Goal: Task Accomplishment & Management: Manage account settings

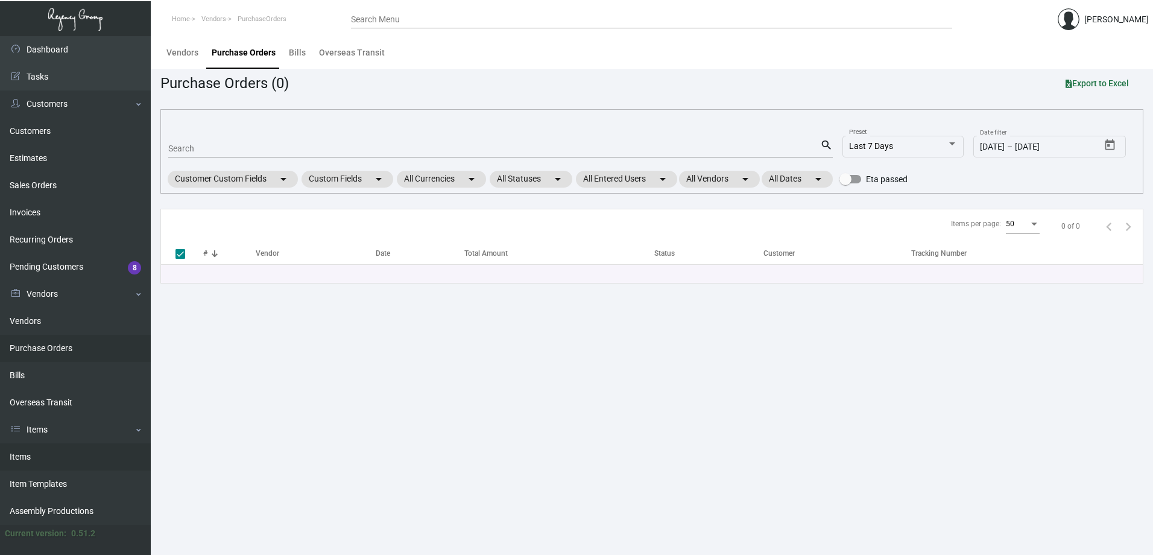
click at [33, 457] on link "Items" at bounding box center [75, 456] width 151 height 27
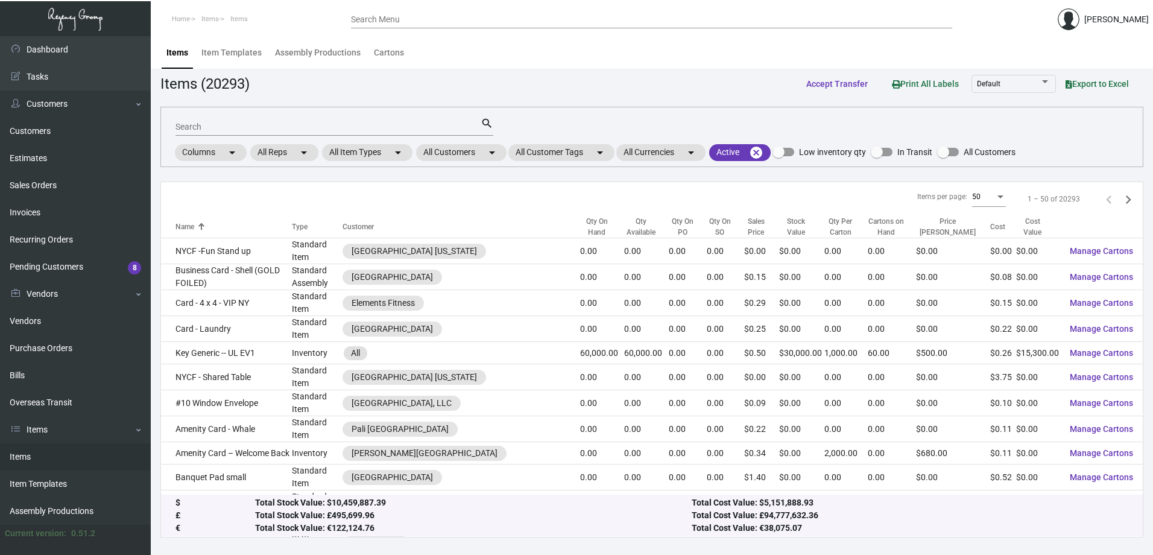
click at [455, 126] on input "Search" at bounding box center [327, 127] width 305 height 10
click at [476, 154] on mat-chip "All Customers arrow_drop_down" at bounding box center [461, 152] width 90 height 17
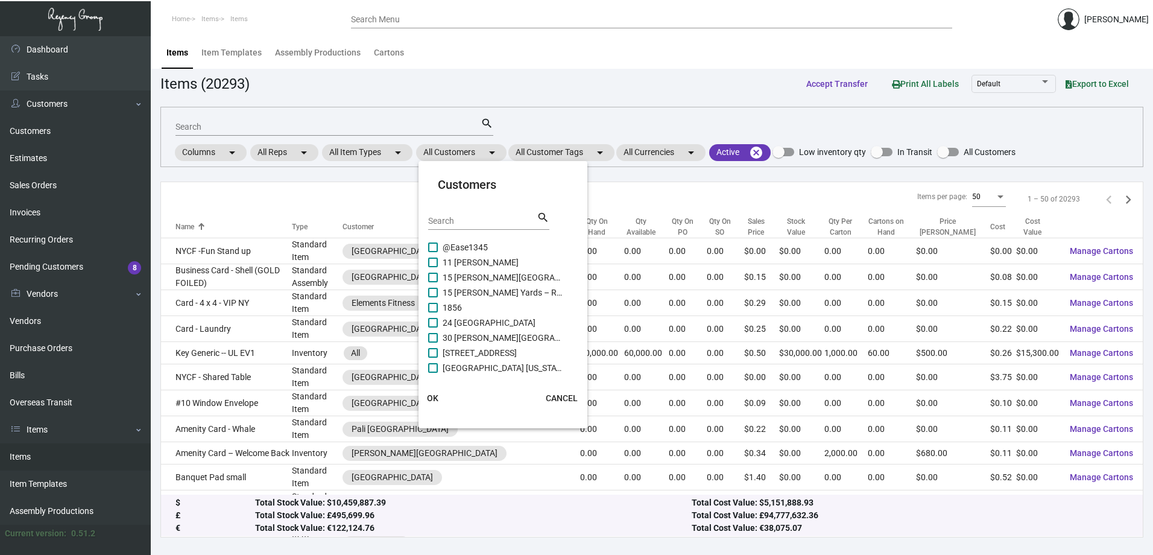
click at [477, 218] on input "Search" at bounding box center [482, 221] width 109 height 10
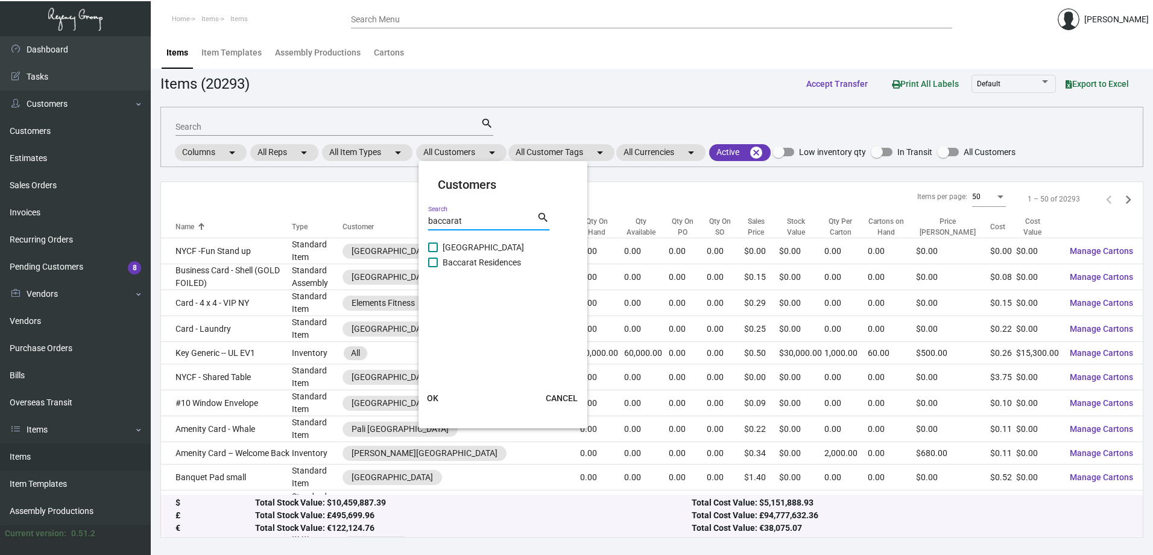
type input "baccarat"
click at [473, 245] on span "[GEOGRAPHIC_DATA]" at bounding box center [503, 247] width 121 height 14
click at [433, 252] on input "[GEOGRAPHIC_DATA]" at bounding box center [432, 252] width 1 height 1
checkbox input "true"
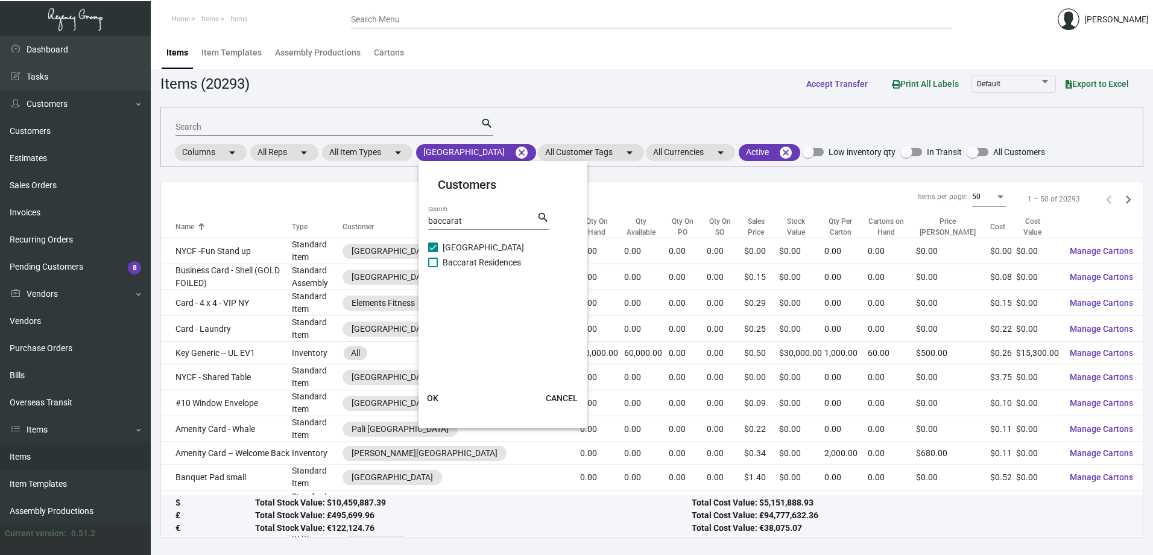
click at [435, 398] on span "OK" at bounding box center [432, 398] width 11 height 10
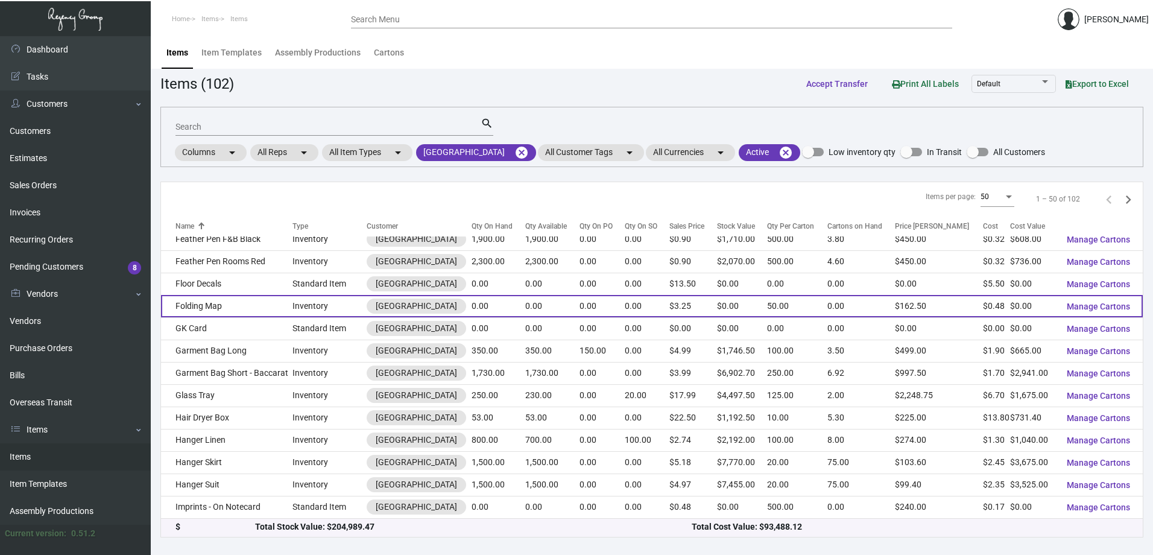
scroll to position [604, 0]
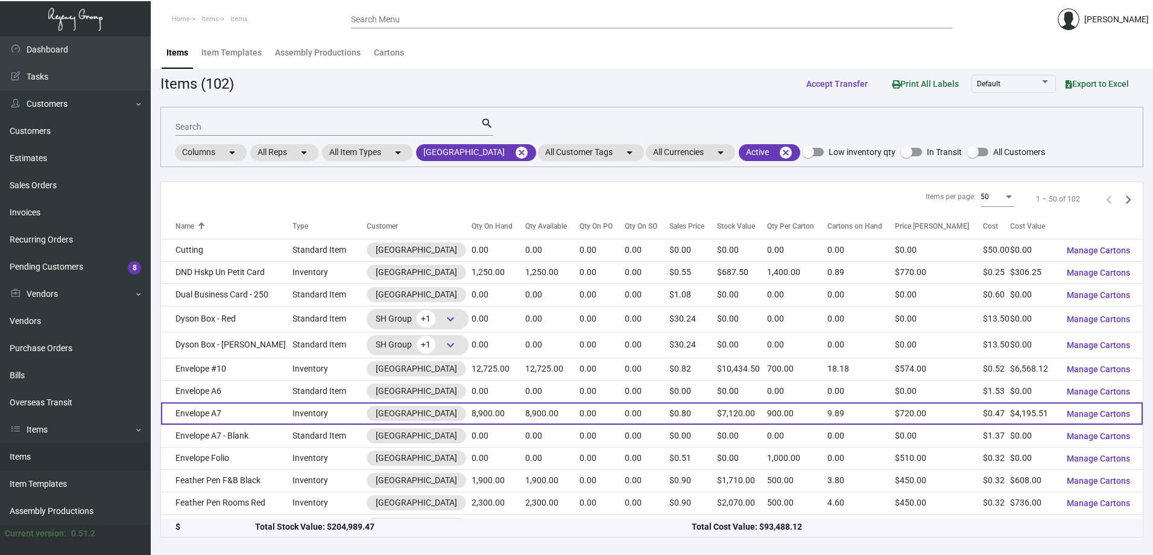
click at [221, 411] on td "Envelope A7" at bounding box center [226, 413] width 131 height 22
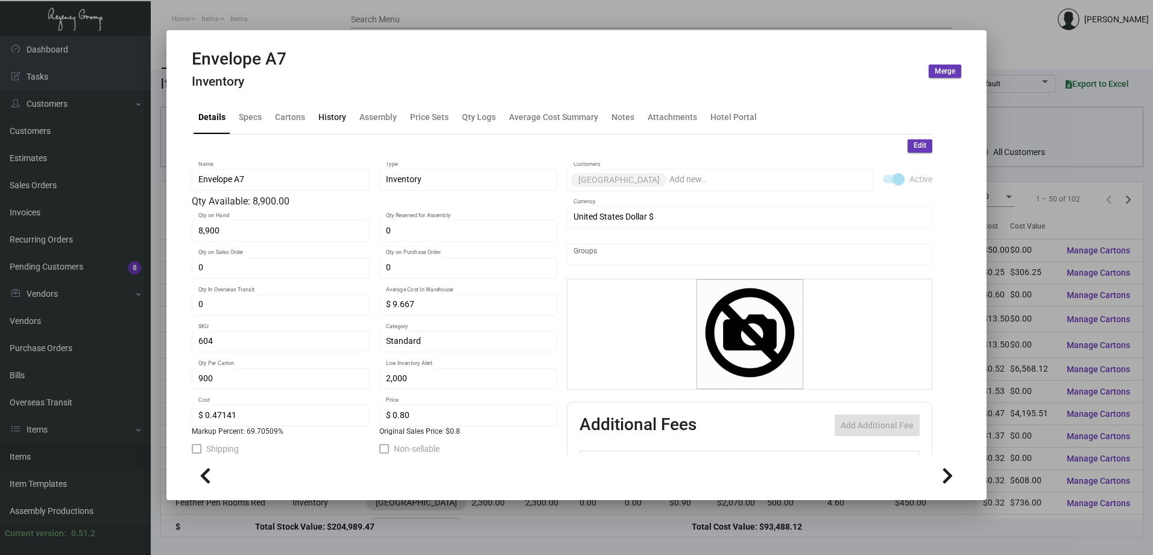
click at [339, 121] on div "History" at bounding box center [332, 117] width 28 height 13
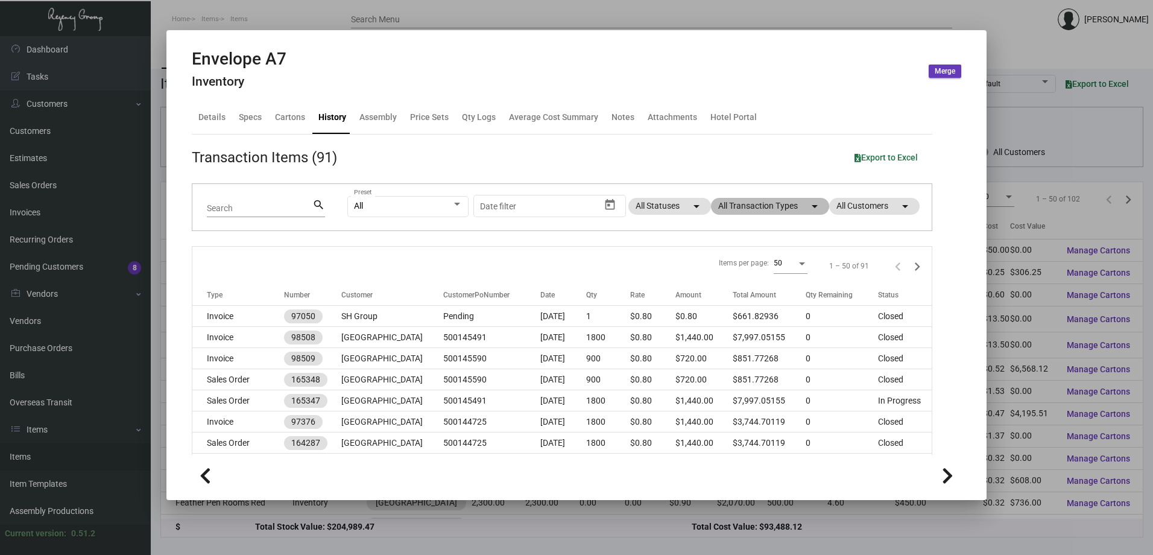
click at [748, 209] on mat-chip "All Transaction Types arrow_drop_down" at bounding box center [770, 206] width 118 height 17
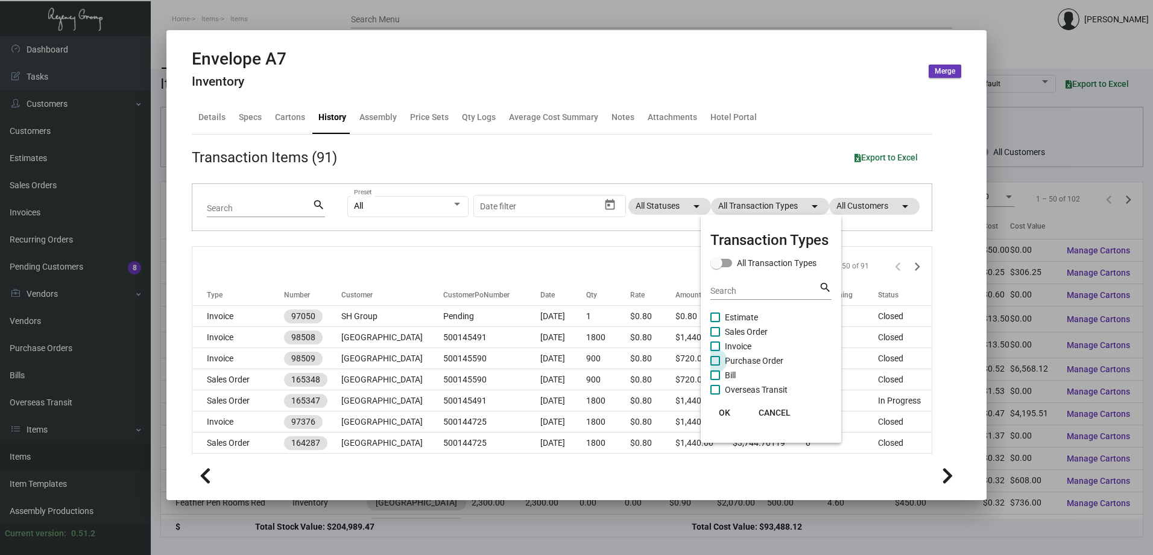
click at [754, 354] on span "Purchase Order" at bounding box center [754, 360] width 58 height 14
click at [715, 365] on input "Purchase Order" at bounding box center [714, 365] width 1 height 1
checkbox input "true"
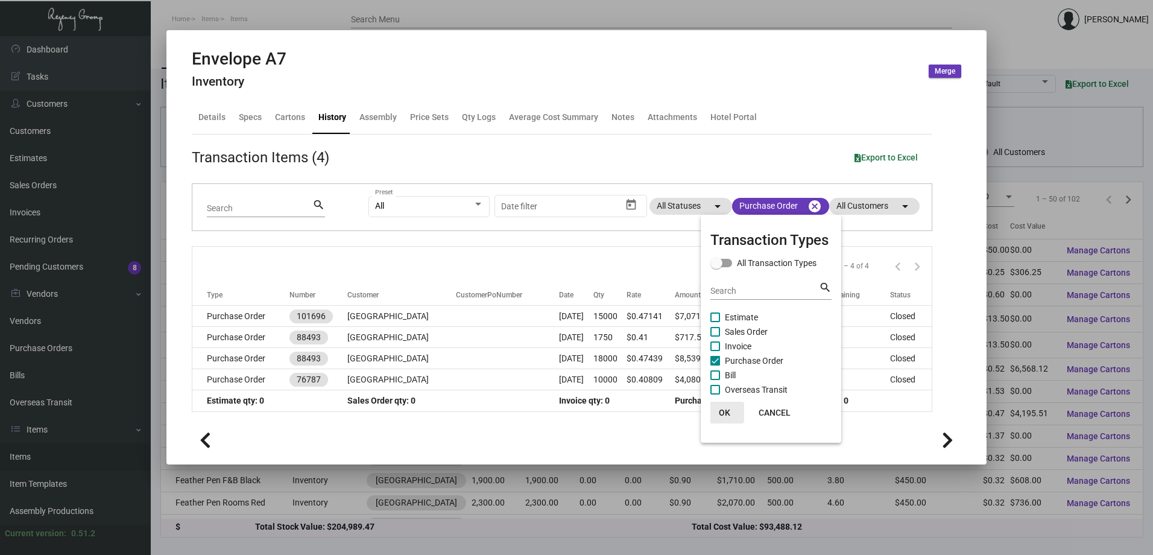
click at [734, 406] on button "OK" at bounding box center [724, 413] width 39 height 22
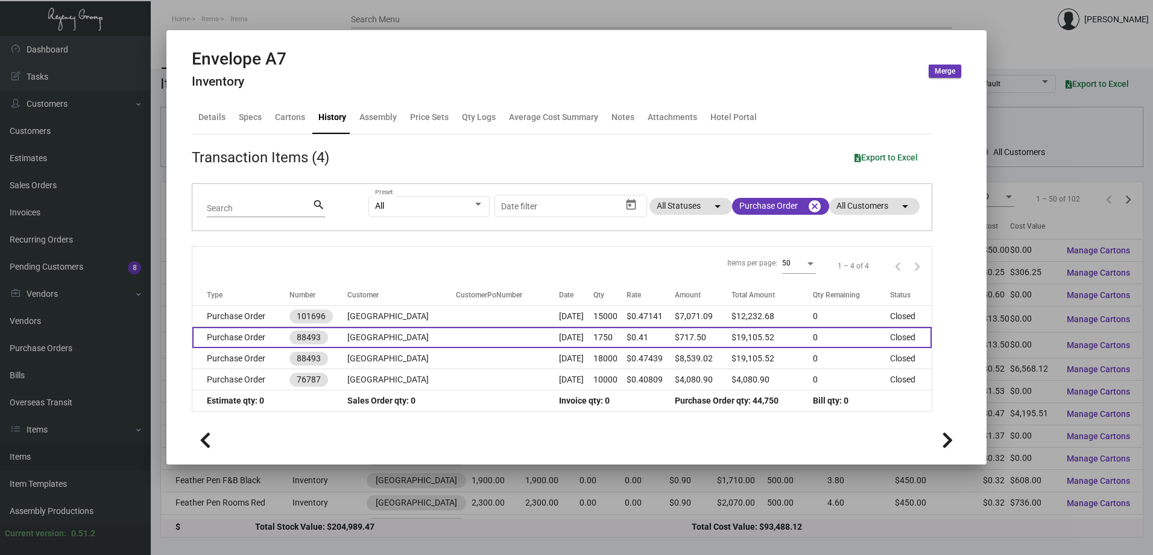
click at [568, 342] on td "[DATE]" at bounding box center [576, 337] width 34 height 21
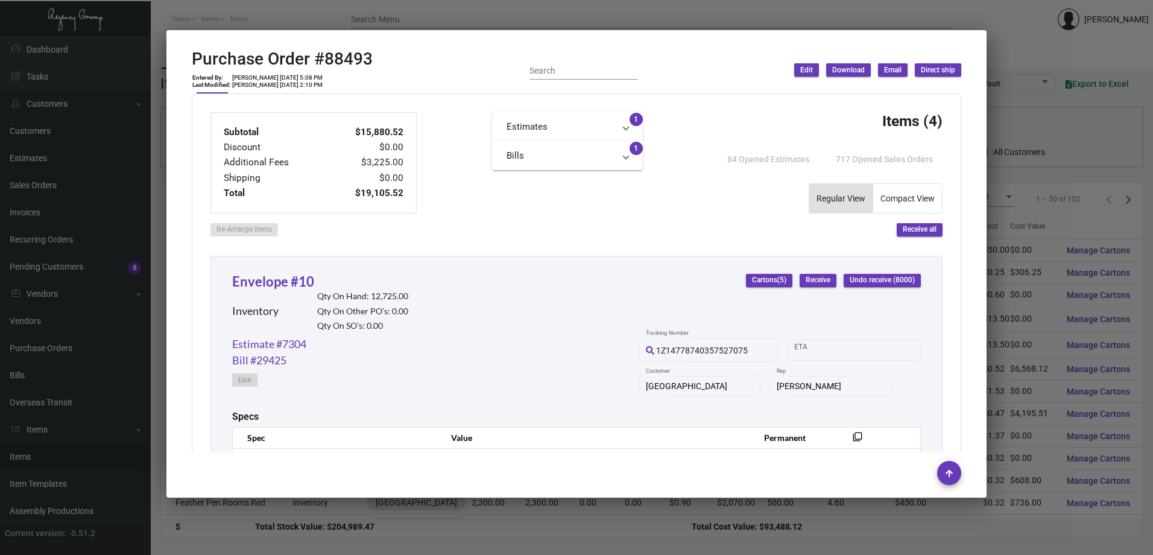
scroll to position [723, 0]
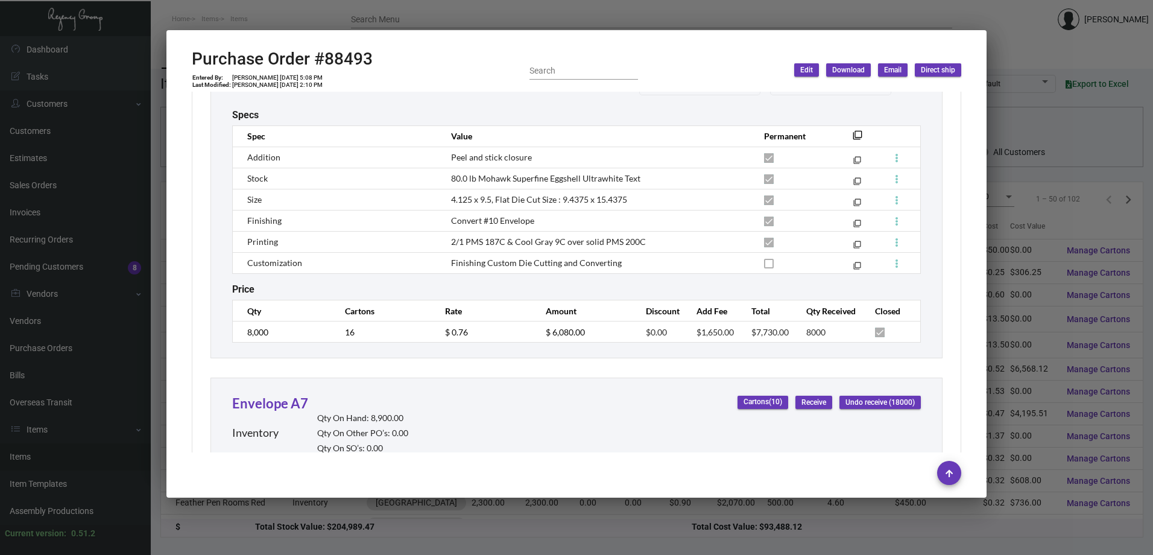
click at [596, 21] on div at bounding box center [576, 277] width 1153 height 555
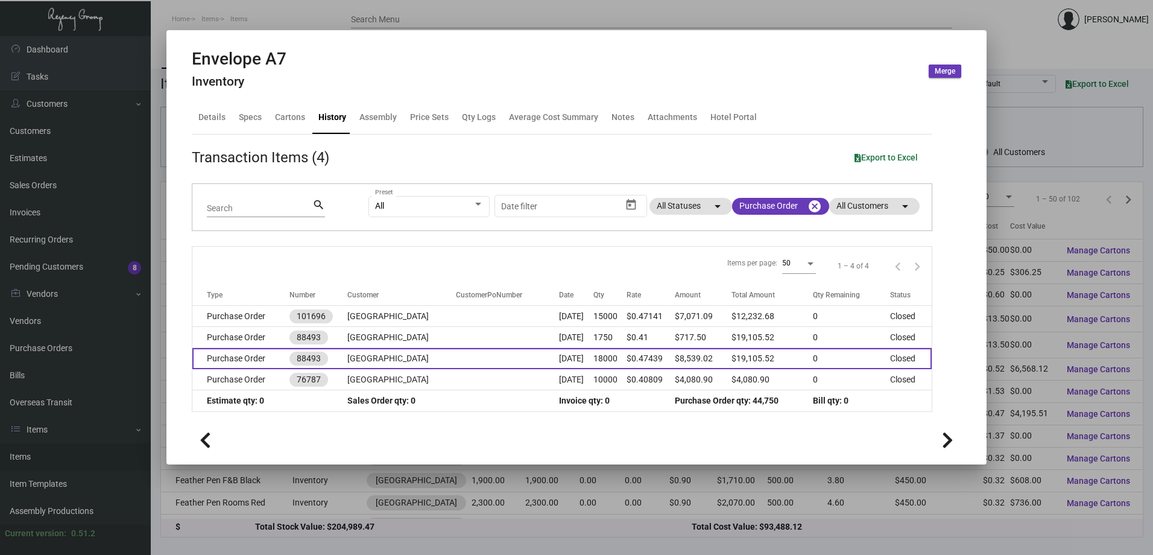
scroll to position [664, 0]
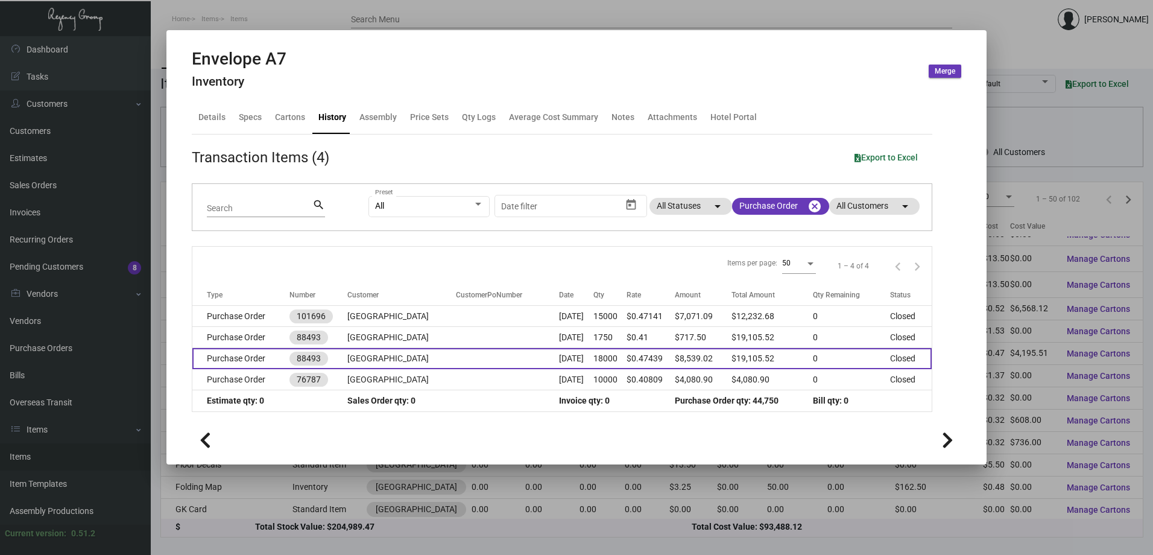
click at [467, 353] on td at bounding box center [507, 358] width 103 height 21
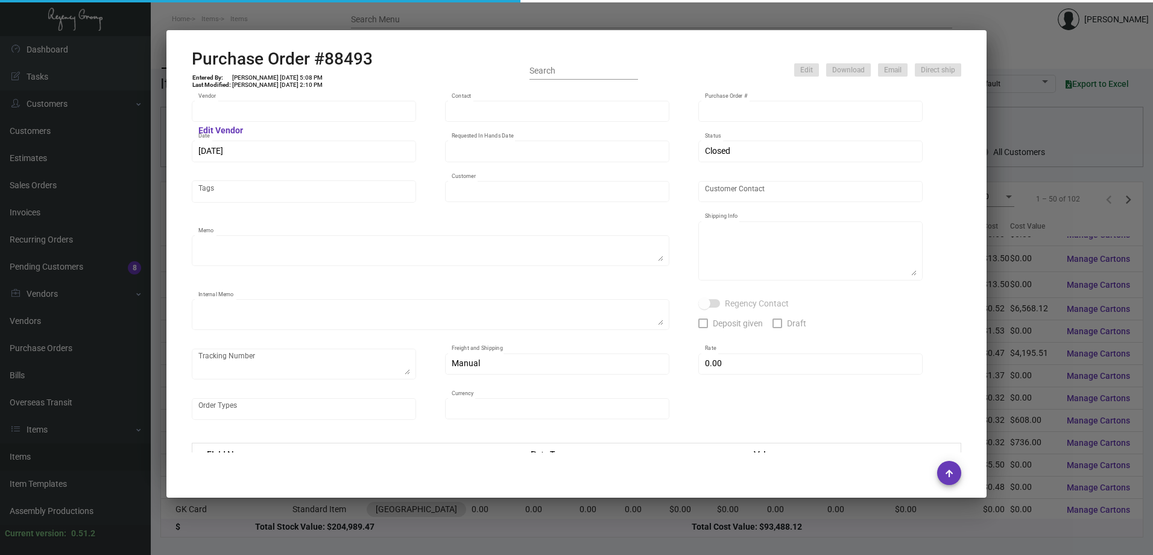
type input "Datagraphic"
type input "[PERSON_NAME]"
type input "88493"
type input "[DATE]"
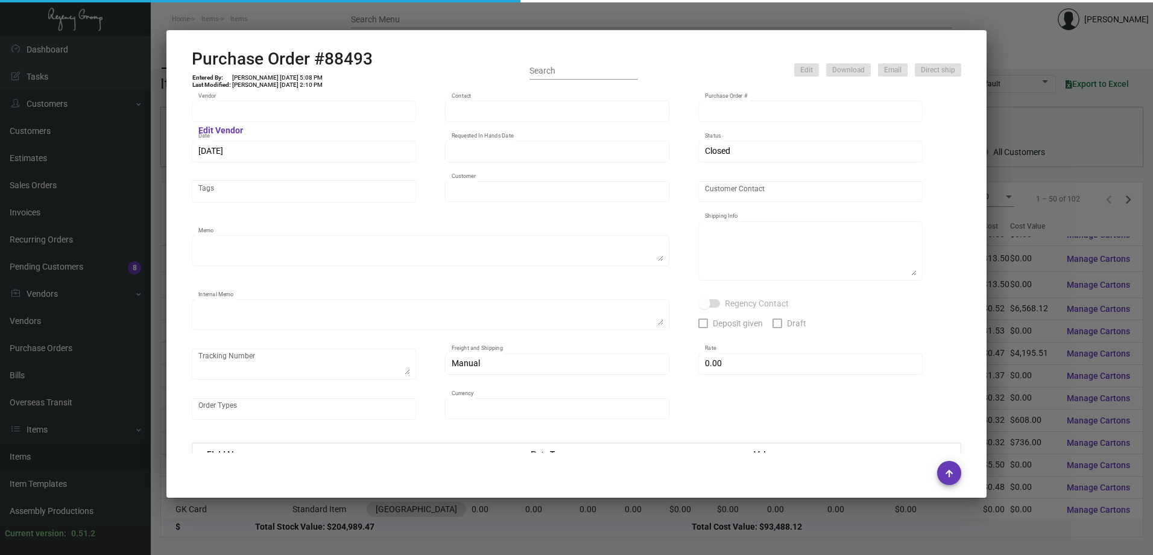
type input "[GEOGRAPHIC_DATA]"
type textarea "Delivery Schedule - 10-12 weeks after all final approvals - Please send final e…"
type textarea "The Regency Group Attn: Receiving Department [STREET_ADDRESS]"
type textarea "Drawdowns and Proofs approved [DATE] - Partial ready to ship on [DATE]"
type input "$ 0.00"
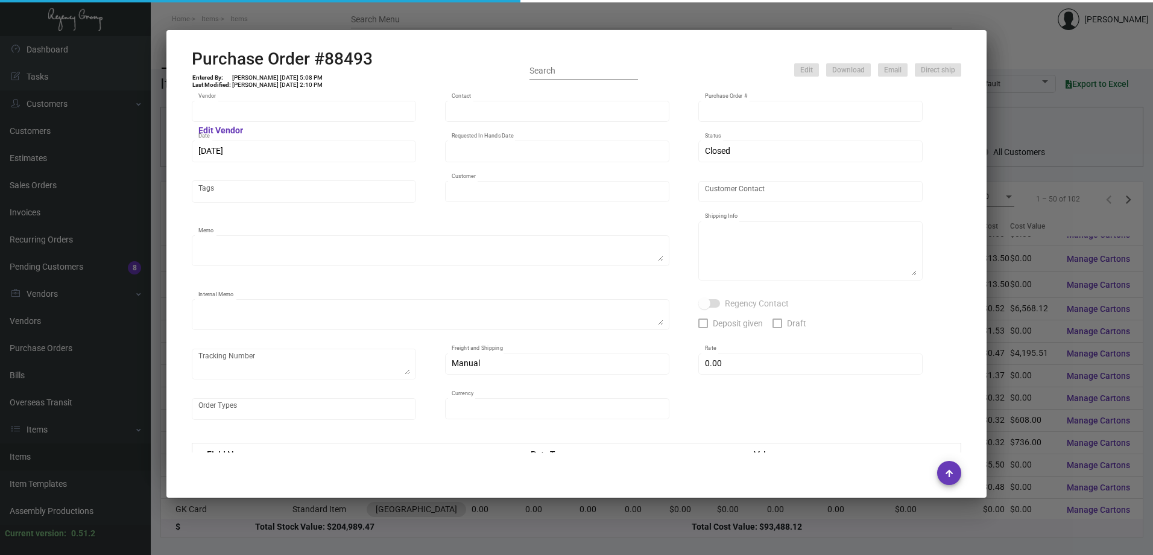
type input "United States Dollar $"
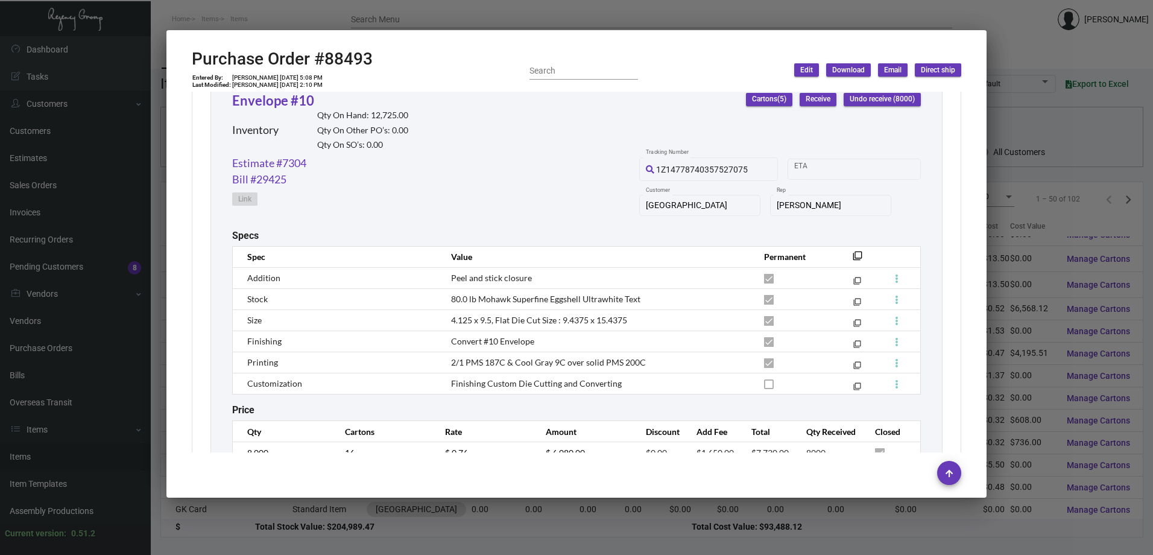
scroll to position [723, 0]
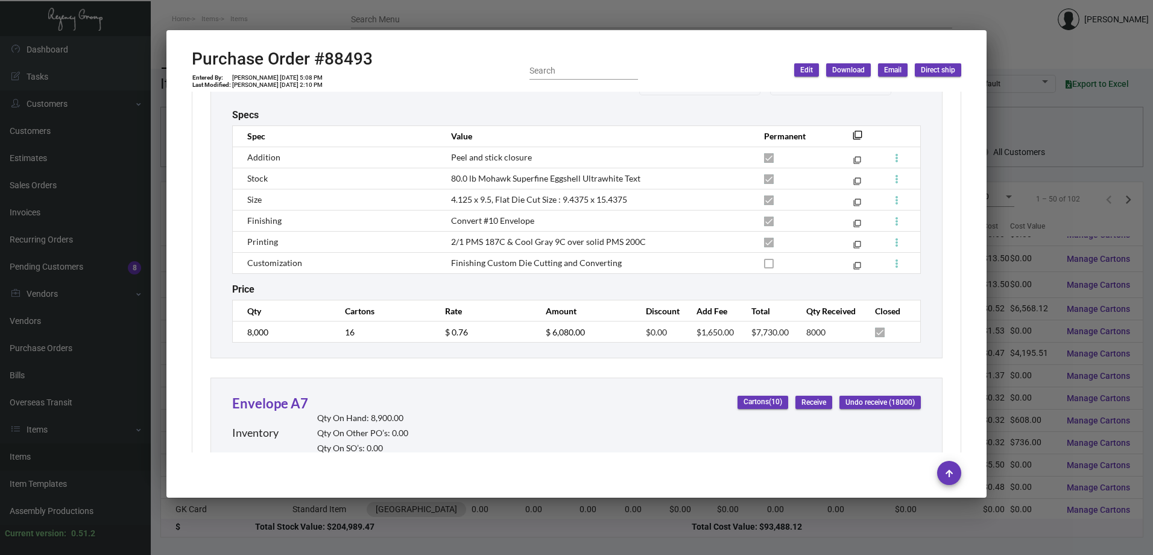
click at [630, 22] on div at bounding box center [576, 277] width 1153 height 555
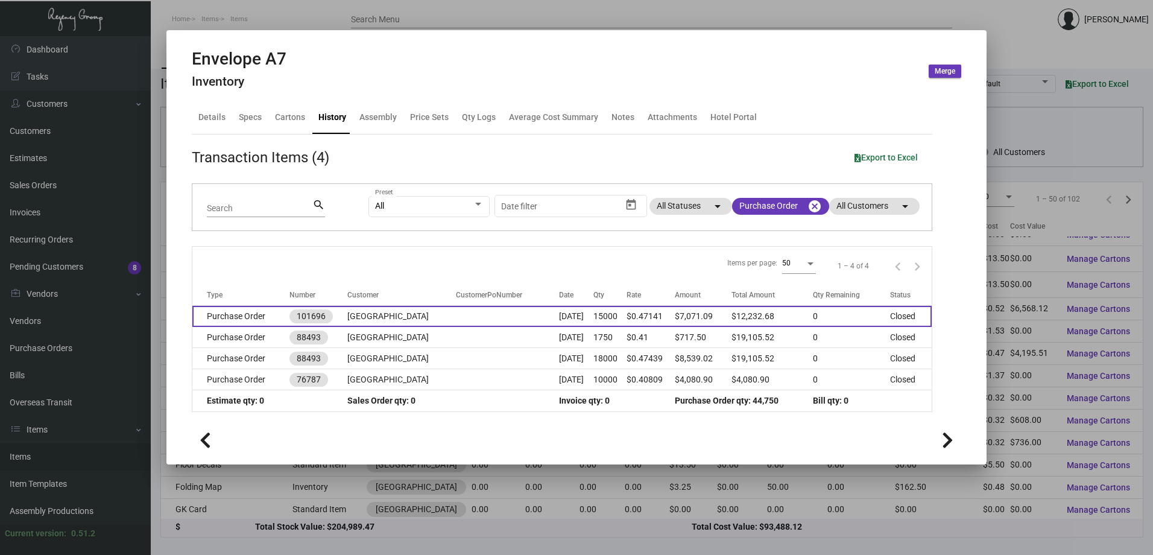
click at [257, 318] on td "Purchase Order" at bounding box center [240, 316] width 97 height 21
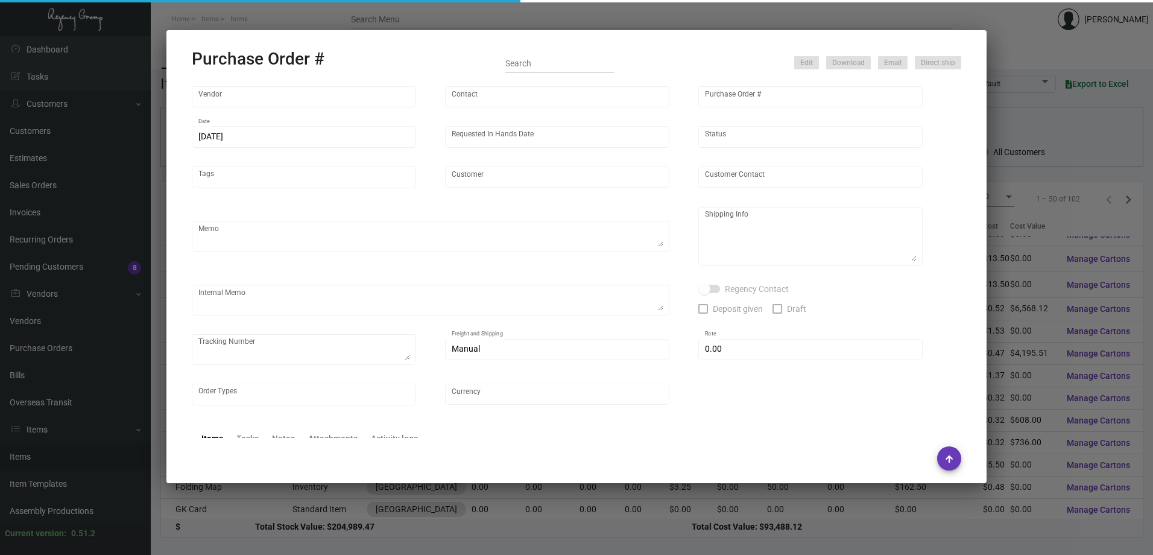
type input "Team Concept"
type input "[PERSON_NAME]"
type input "101696"
type input "[DATE]"
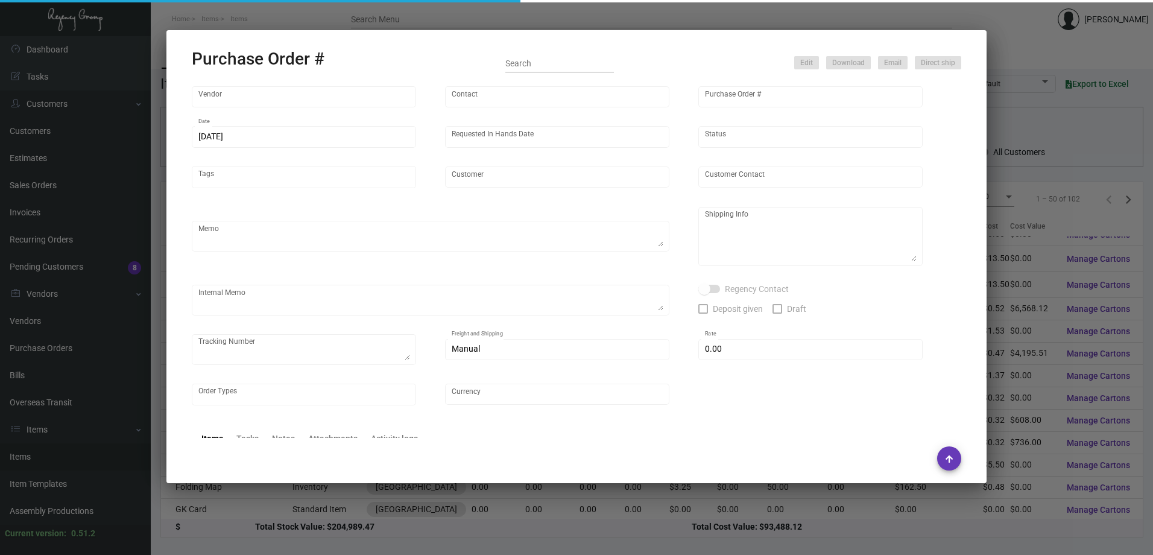
type input "[GEOGRAPHIC_DATA]"
type textarea "We will send you the envelopes to match. ***ANY PRICE DISCREPANCY MUST BE CALLE…"
type textarea "Regency Group NJ - [PERSON_NAME] [STREET_ADDRESS]"
type textarea "[DATE] - Estimated ship date is 11/20. 11/30 - 1 pallet/ [PERSON_NAME] ACCB-SF3…"
checkbox input "true"
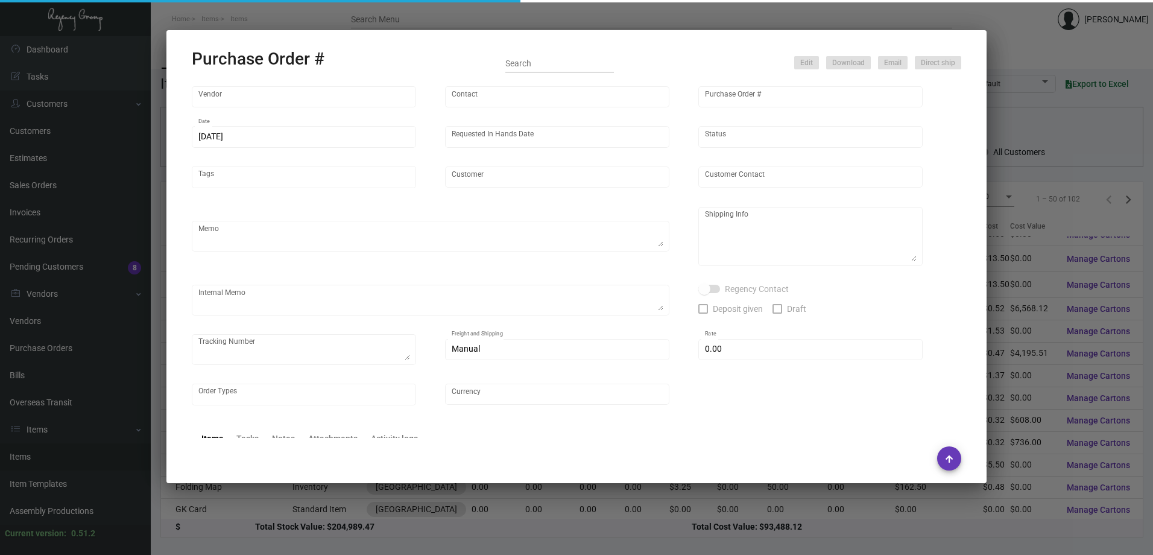
type input "$ 0.00"
type input "United States Dollar $"
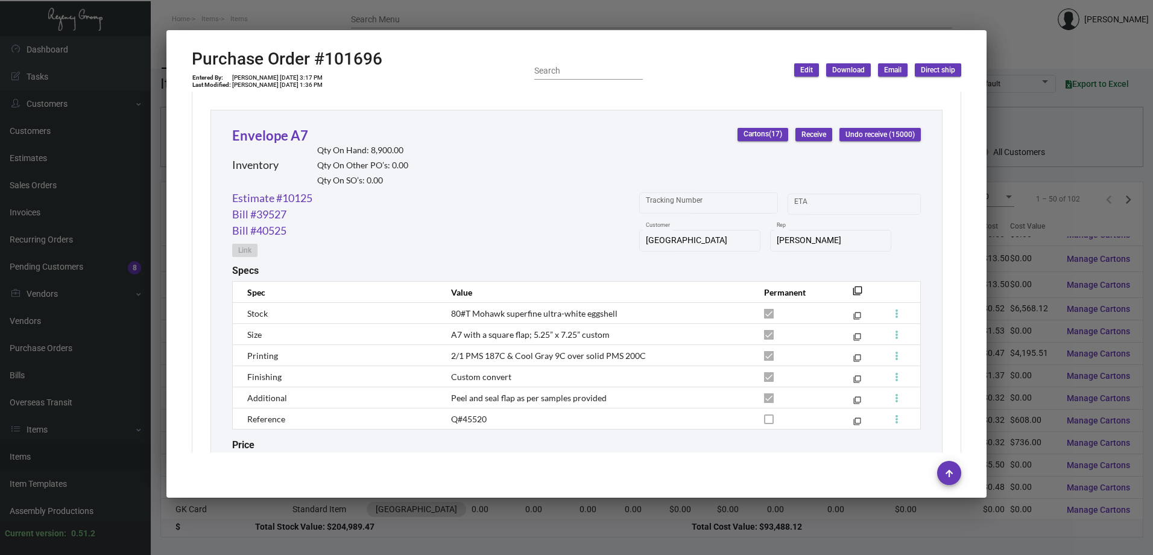
scroll to position [1079, 0]
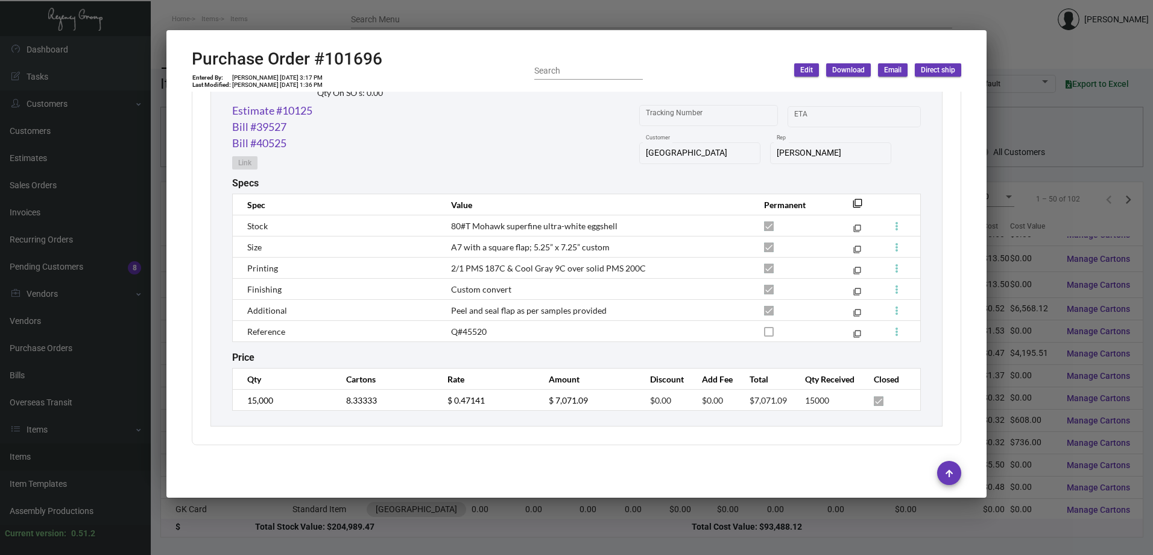
click at [442, 5] on div at bounding box center [576, 277] width 1153 height 555
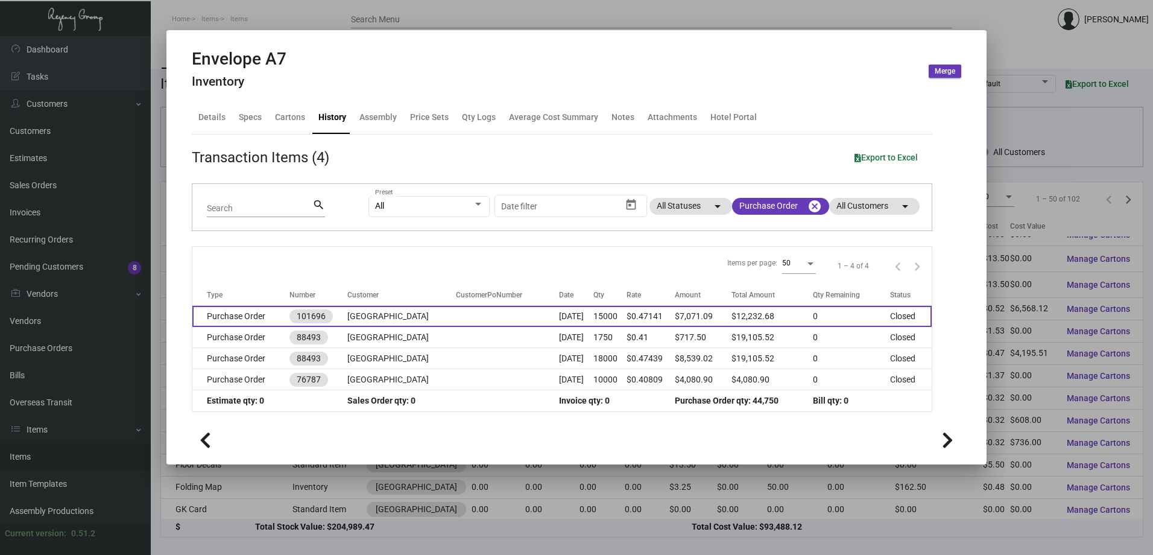
click at [470, 316] on td at bounding box center [507, 316] width 103 height 21
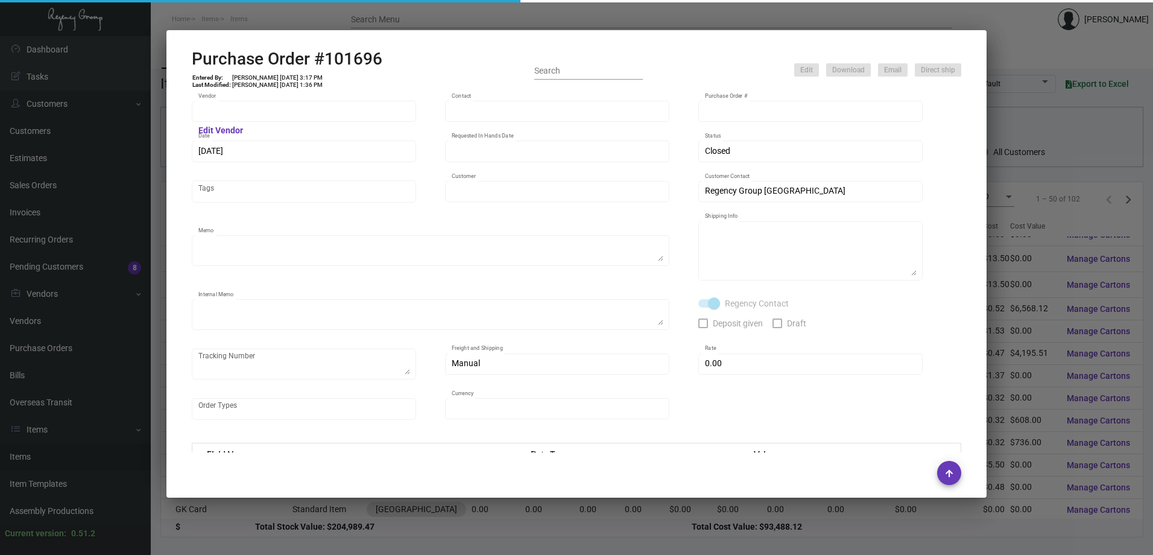
type input "Team Concept"
type input "[PERSON_NAME]"
type input "101696"
type input "[DATE]"
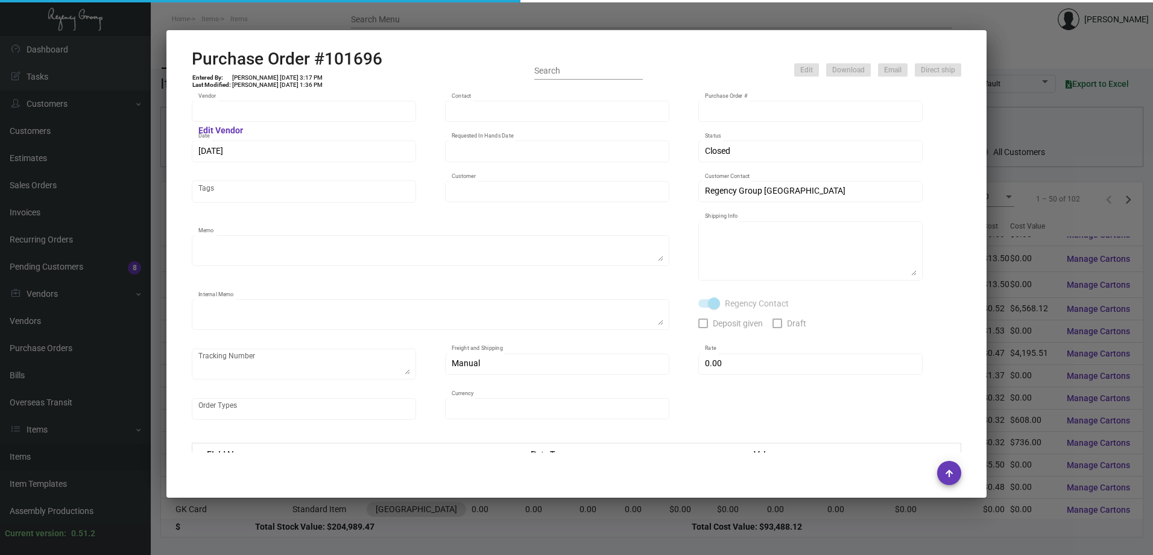
type input "[GEOGRAPHIC_DATA]"
type textarea "We will send you the envelopes to match. ***ANY PRICE DISCREPANCY MUST BE CALLE…"
type textarea "Regency Group NJ - [PERSON_NAME] [STREET_ADDRESS]"
type textarea "[DATE] - Estimated ship date is 11/20. 11/30 - 1 pallet/ [PERSON_NAME] ACCB-SF3…"
checkbox input "true"
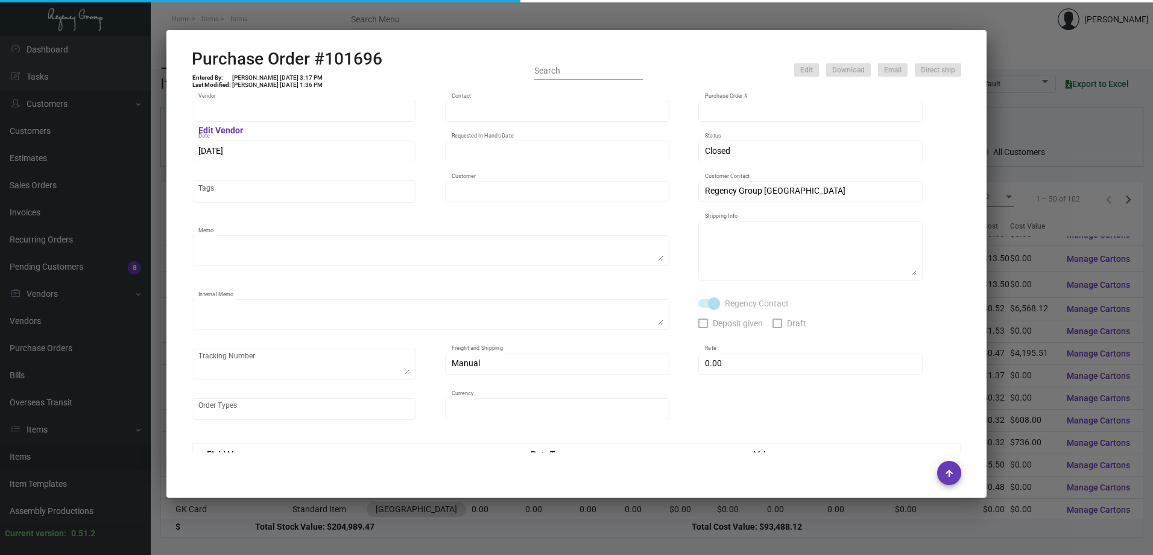
type input "$ 0.00"
type input "United States Dollar $"
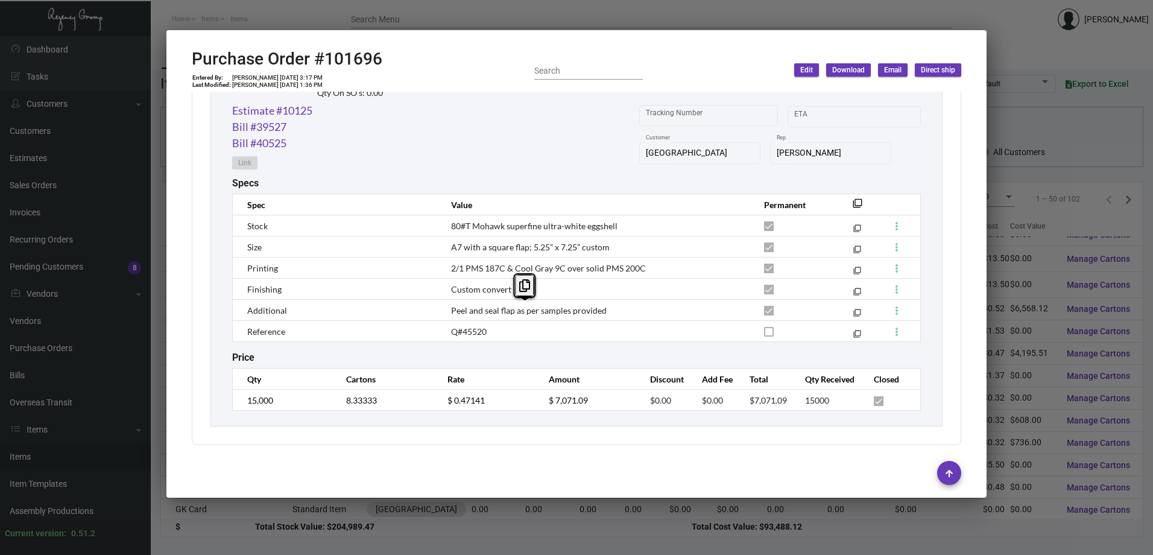
drag, startPoint x: 602, startPoint y: 312, endPoint x: 450, endPoint y: 313, distance: 151.3
click at [450, 313] on td "Peel and seal flap as per samples provided" at bounding box center [595, 310] width 313 height 21
drag, startPoint x: 450, startPoint y: 313, endPoint x: 471, endPoint y: 321, distance: 22.5
click at [493, 325] on td "Q#45520" at bounding box center [595, 331] width 313 height 21
click at [534, 320] on td "Peel and seal flap as per samples provided" at bounding box center [595, 310] width 313 height 21
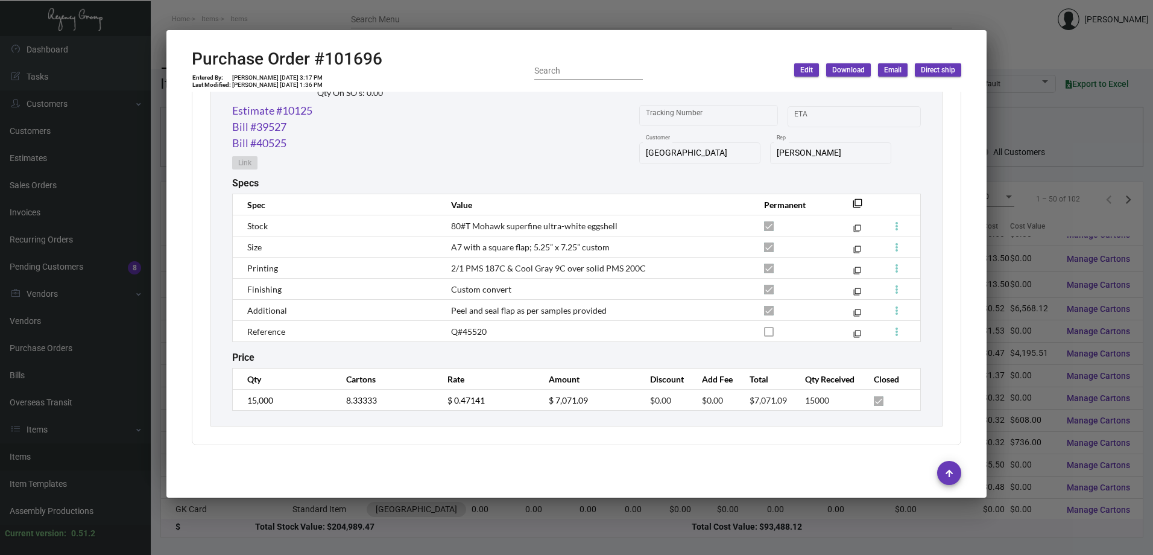
click at [505, 309] on span "Peel and seal flap as per samples provided" at bounding box center [529, 310] width 156 height 10
click at [646, 13] on div at bounding box center [576, 277] width 1153 height 555
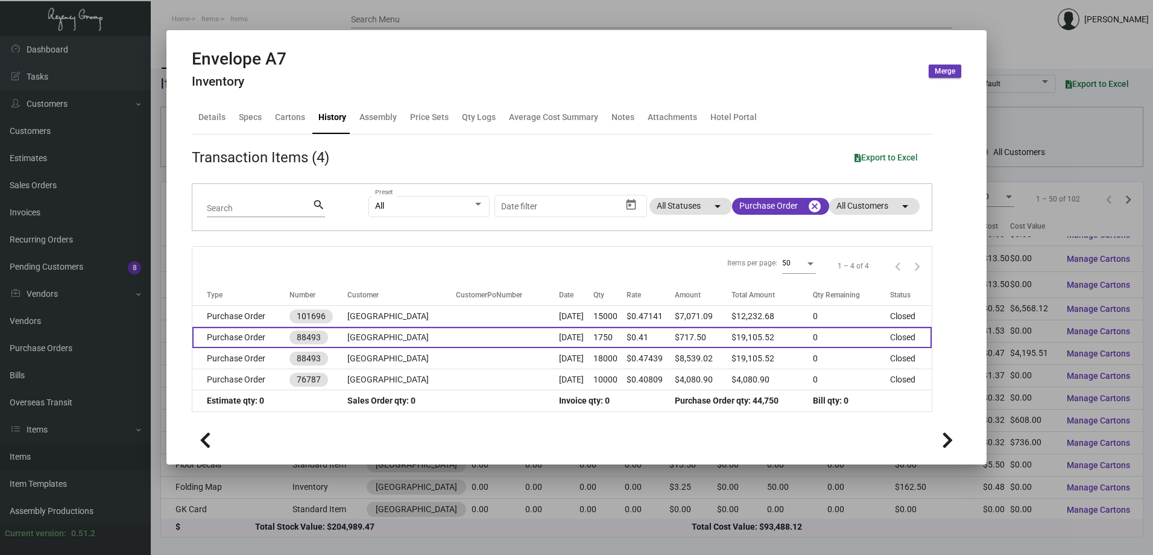
click at [374, 336] on td "[GEOGRAPHIC_DATA]" at bounding box center [401, 337] width 109 height 21
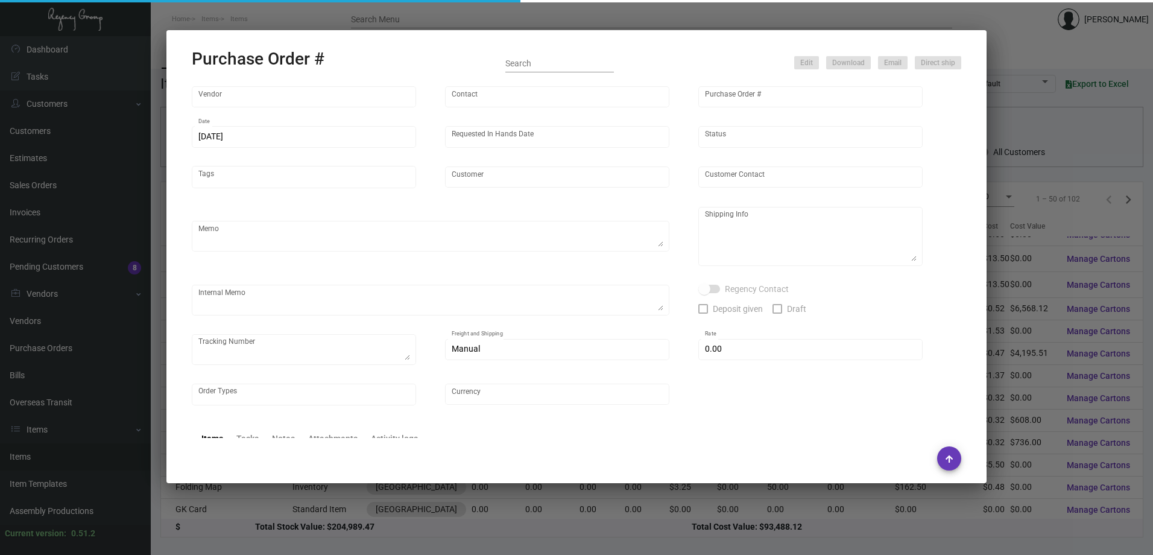
type input "Datagraphic"
type input "[PERSON_NAME]"
type input "88493"
type input "[DATE]"
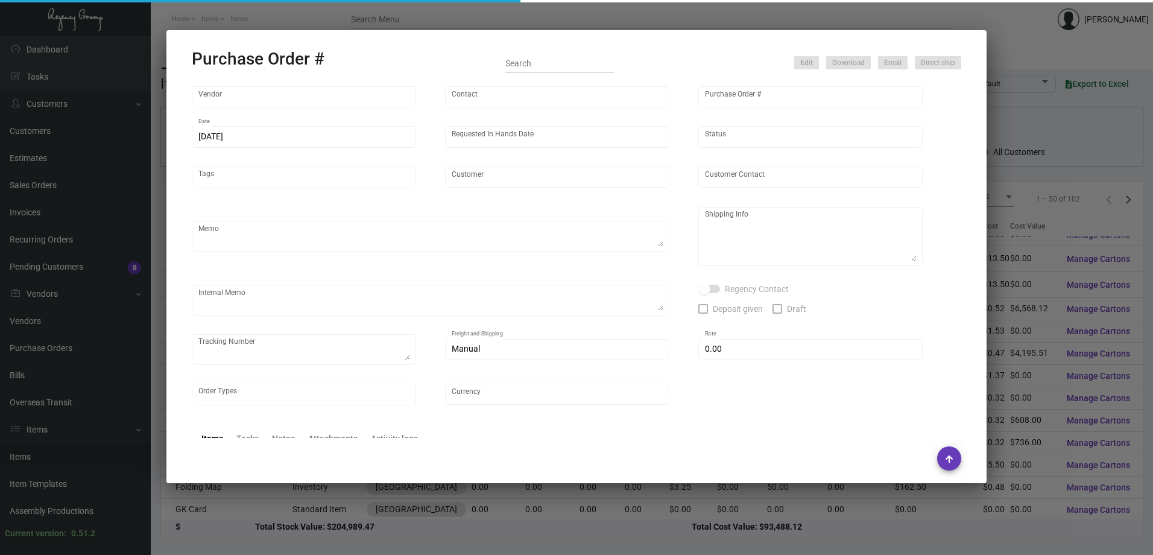
type input "[GEOGRAPHIC_DATA]"
type textarea "Delivery Schedule - 10-12 weeks after all final approvals - Please send final e…"
type textarea "The Regency Group Attn: Receiving Department [STREET_ADDRESS]"
type textarea "Drawdowns and Proofs approved [DATE] - Partial ready to ship on [DATE]"
type input "$ 0.00"
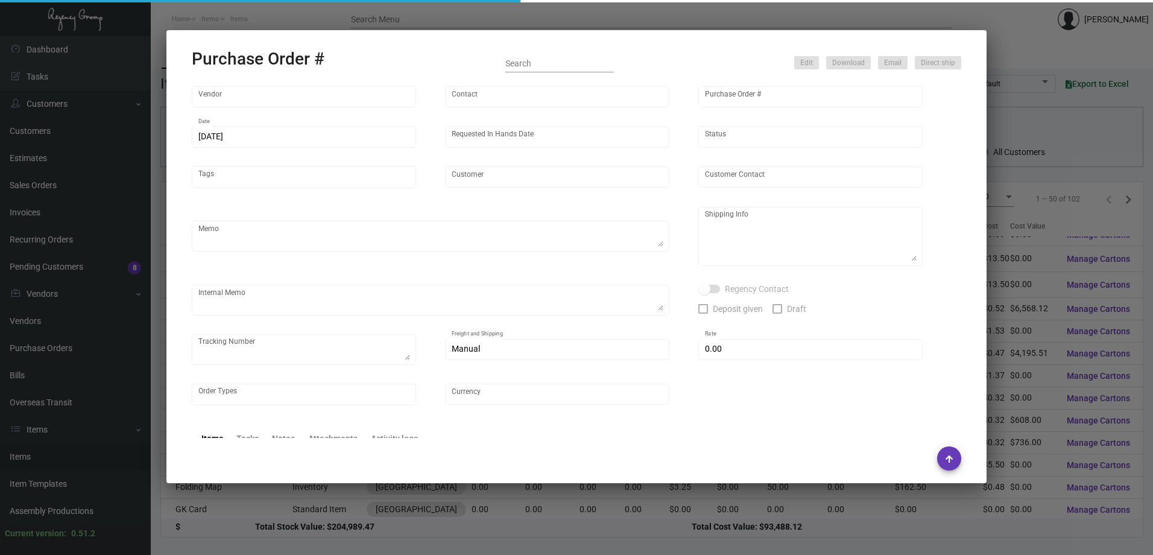
type input "United States Dollar $"
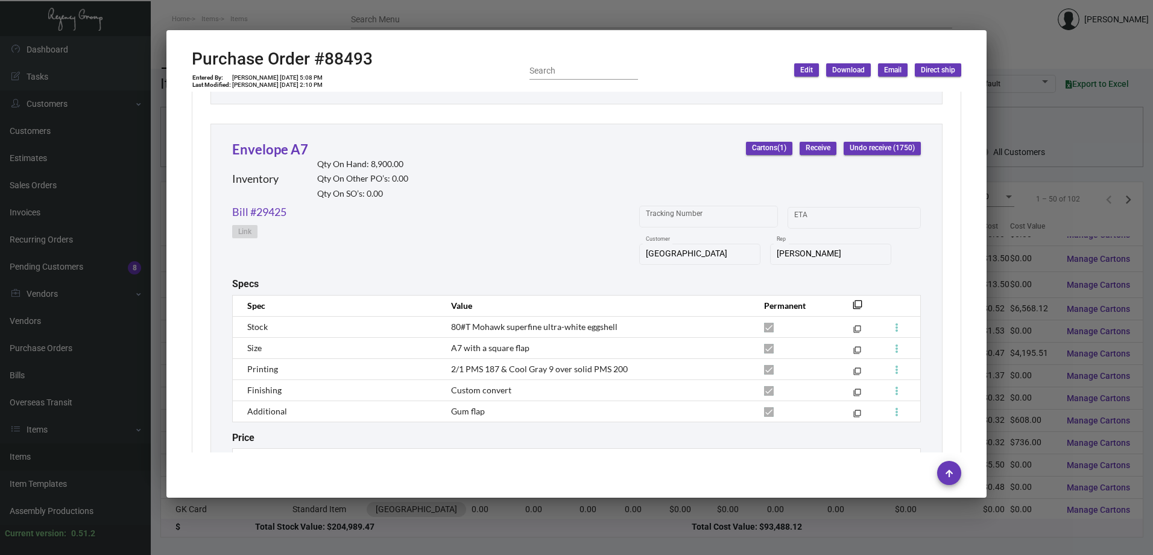
scroll to position [1862, 0]
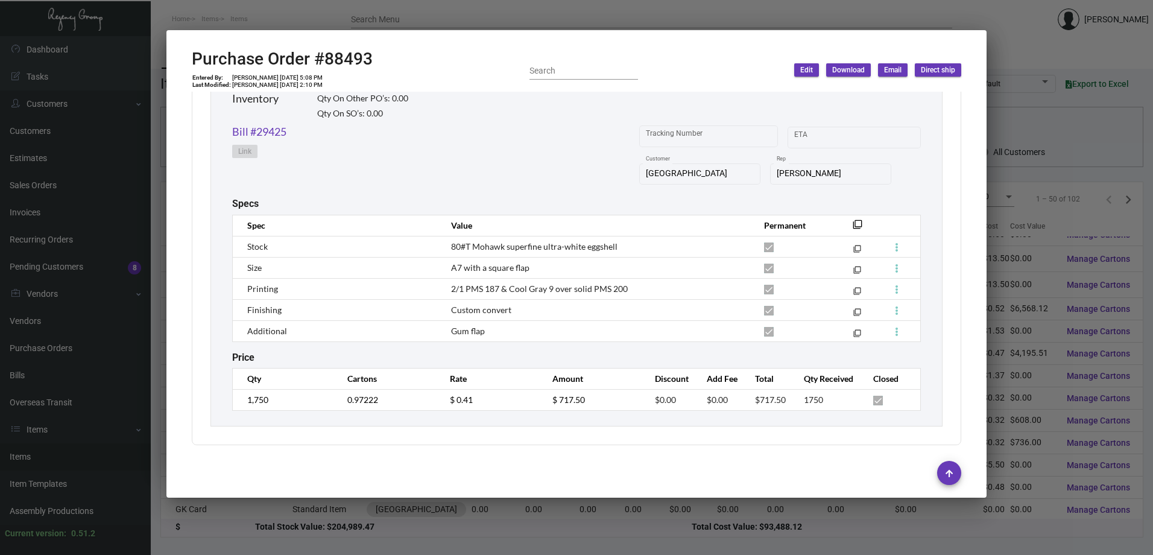
click at [1050, 179] on div at bounding box center [576, 277] width 1153 height 555
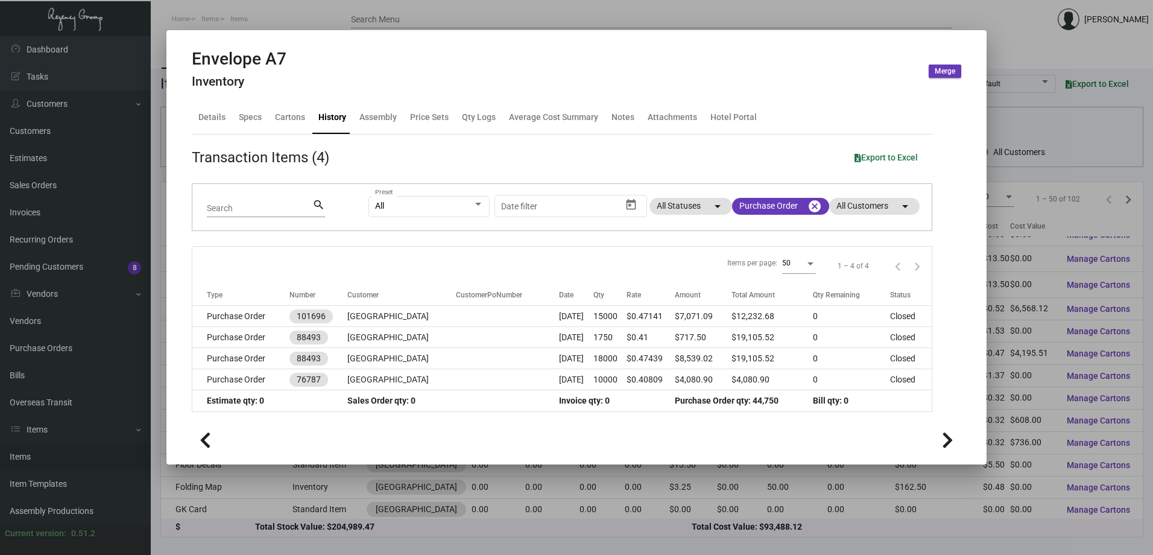
click at [1036, 171] on div at bounding box center [576, 277] width 1153 height 555
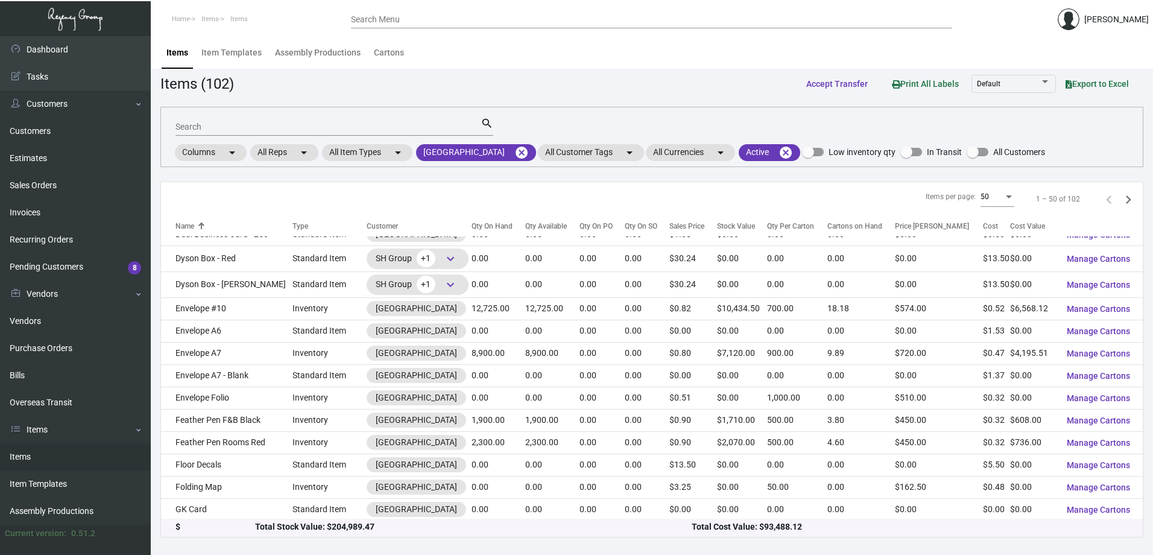
click at [533, 33] on div "Search Menu" at bounding box center [651, 25] width 601 height 30
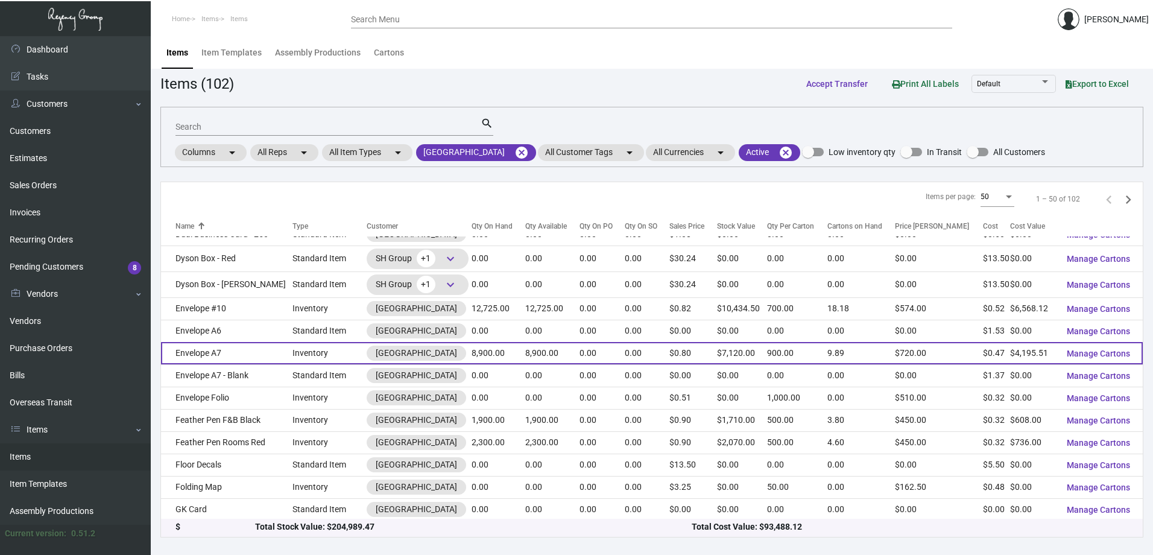
click at [248, 362] on td "Envelope A7" at bounding box center [226, 353] width 131 height 22
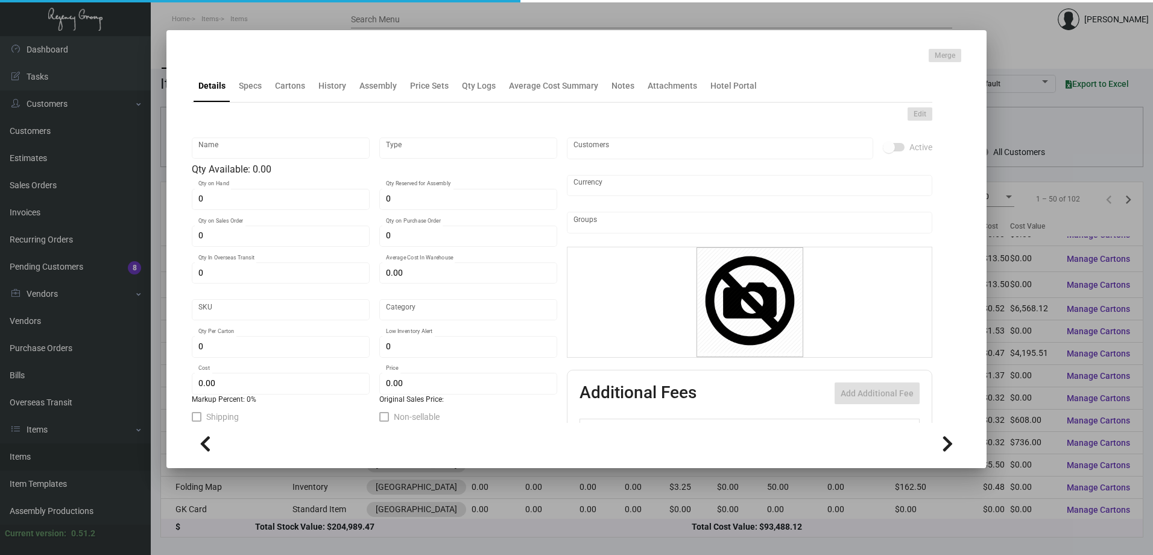
type input "Envelope A7"
type input "Inventory"
type input "8,900"
type input "$ 9.667"
type input "604"
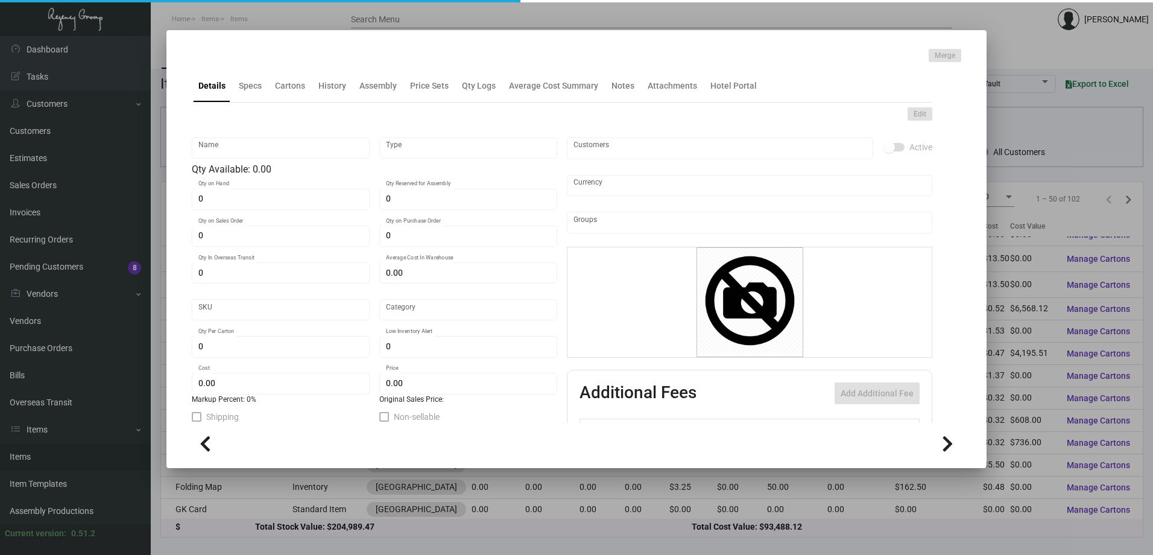
type input "Standard"
type input "900"
type input "2,000"
type input "$ 0.47141"
type input "$ 0.80"
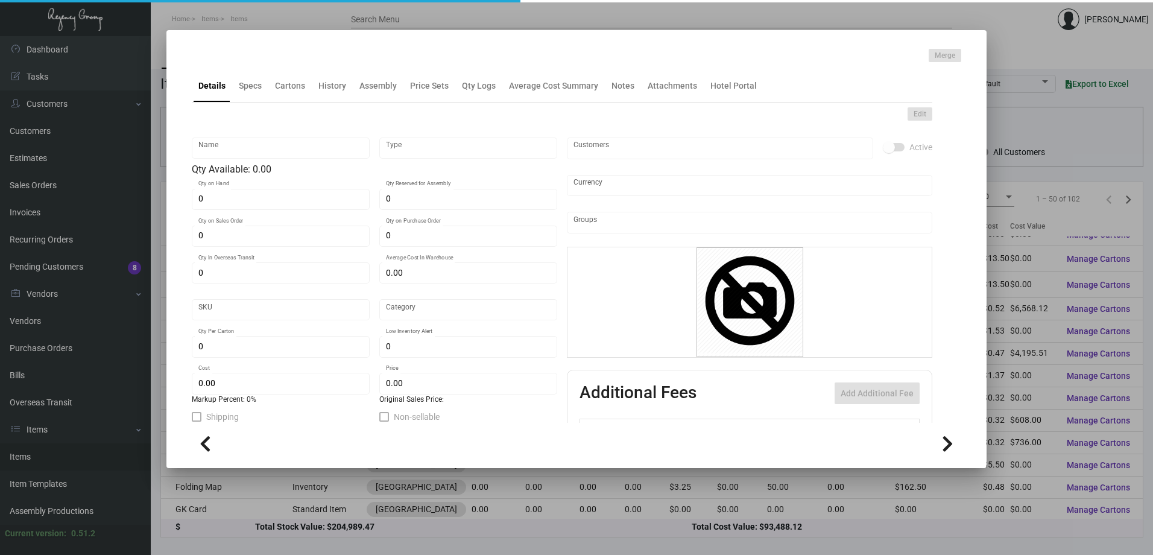
type textarea "Envelope: size A-7, #80 text Mohawk superfine ultra-white Eggshell finish stock…"
checkbox input "true"
type input "United States Dollar $"
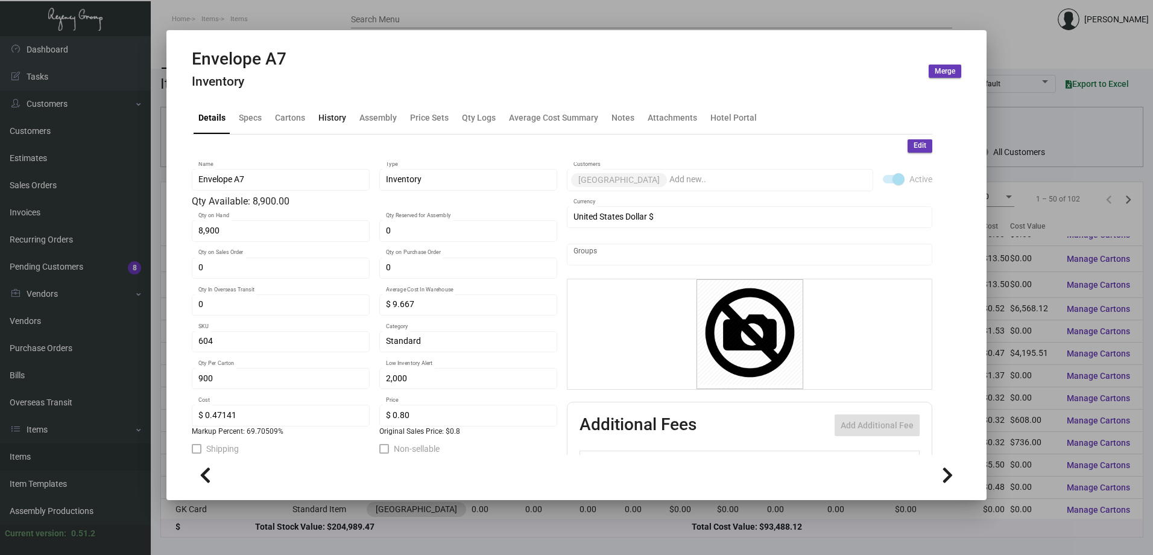
click at [329, 110] on div "History" at bounding box center [332, 117] width 37 height 29
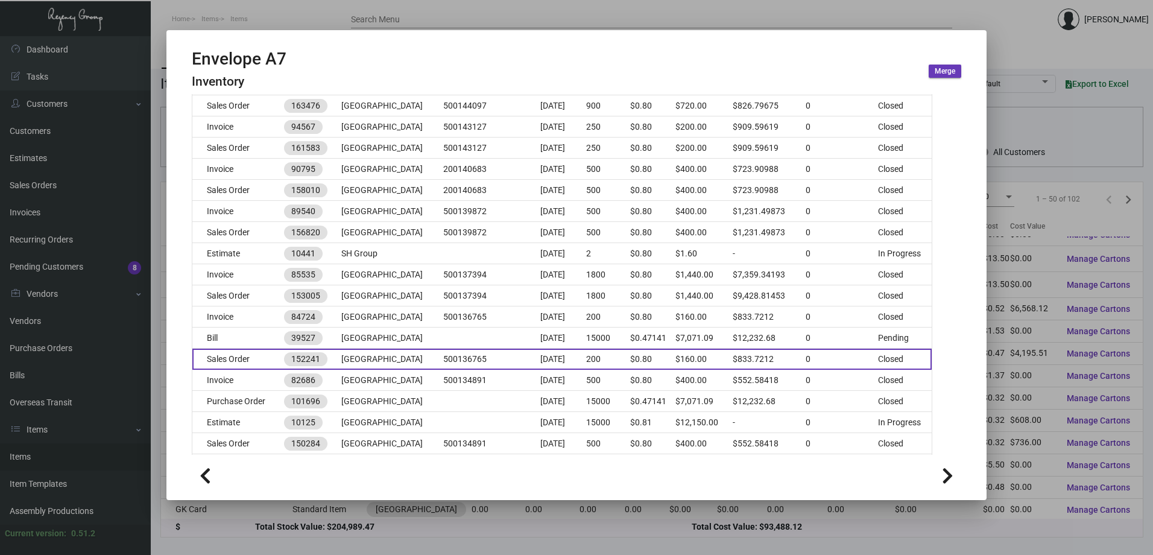
scroll to position [422, 0]
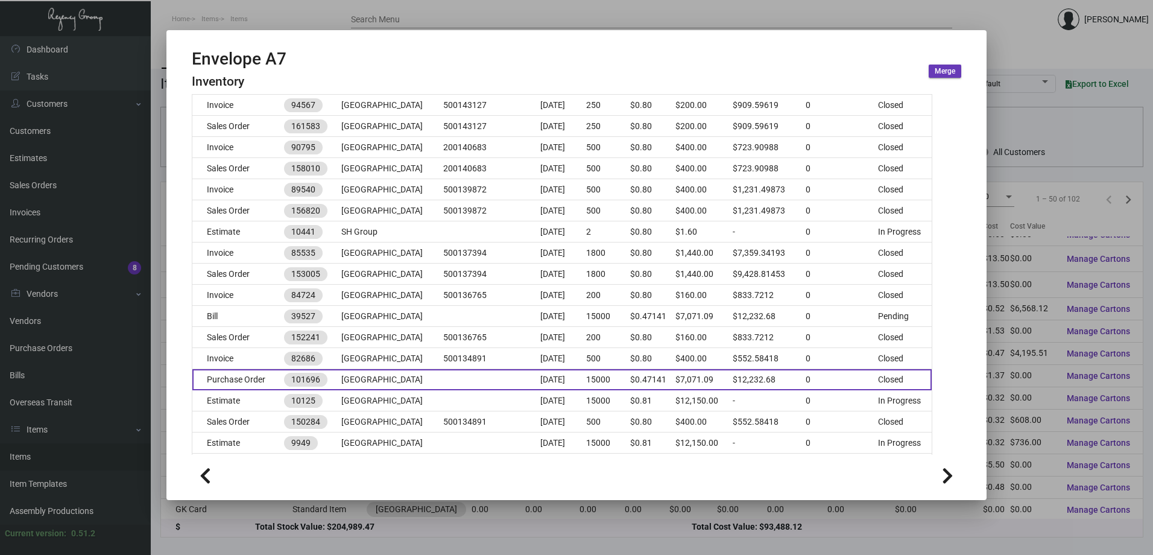
click at [388, 382] on td "[GEOGRAPHIC_DATA]" at bounding box center [392, 379] width 102 height 21
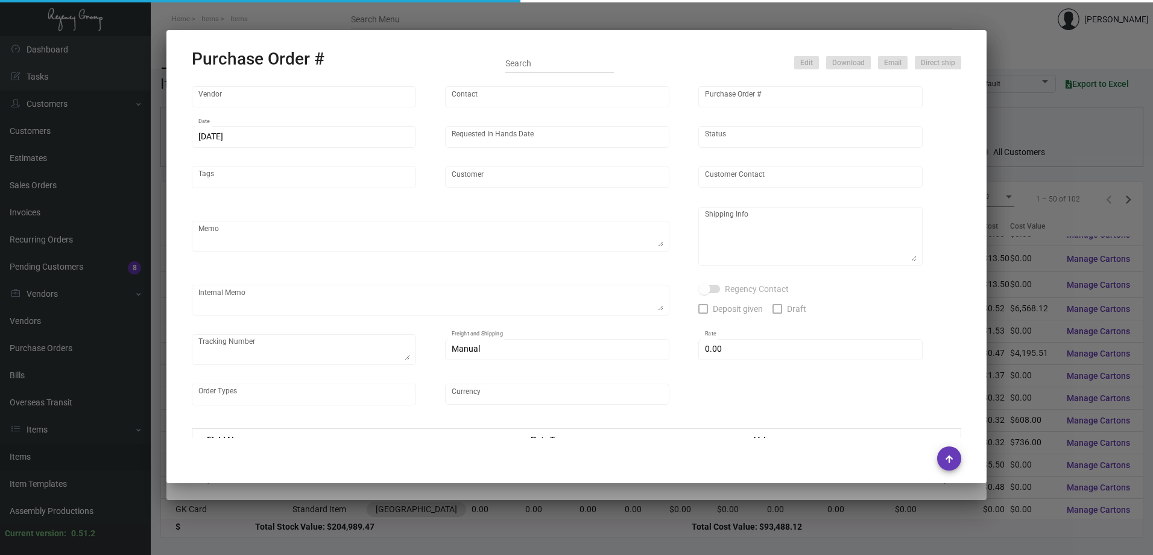
type input "Team Concept"
type input "[PERSON_NAME]"
type input "101696"
type input "[DATE]"
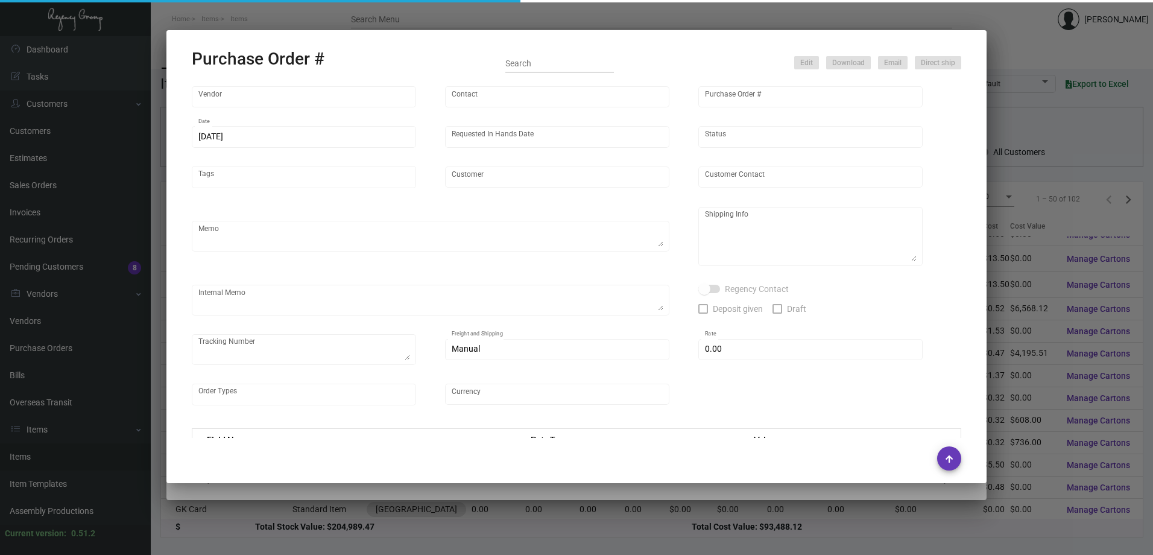
type input "[GEOGRAPHIC_DATA]"
type textarea "We will send you the envelopes to match. ***ANY PRICE DISCREPANCY MUST BE CALLE…"
type textarea "Regency Group NJ - [PERSON_NAME] [STREET_ADDRESS]"
type textarea "[DATE] - Estimated ship date is 11/20. 11/30 - 1 pallet/ [PERSON_NAME] ACCB-SF3…"
checkbox input "true"
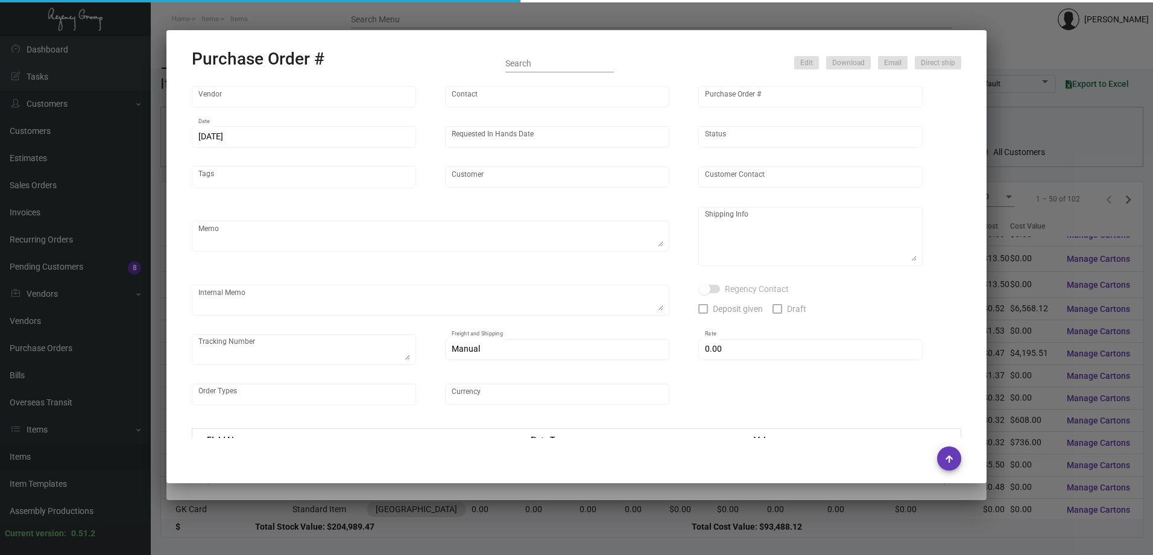
type input "$ 0.00"
type input "United States Dollar $"
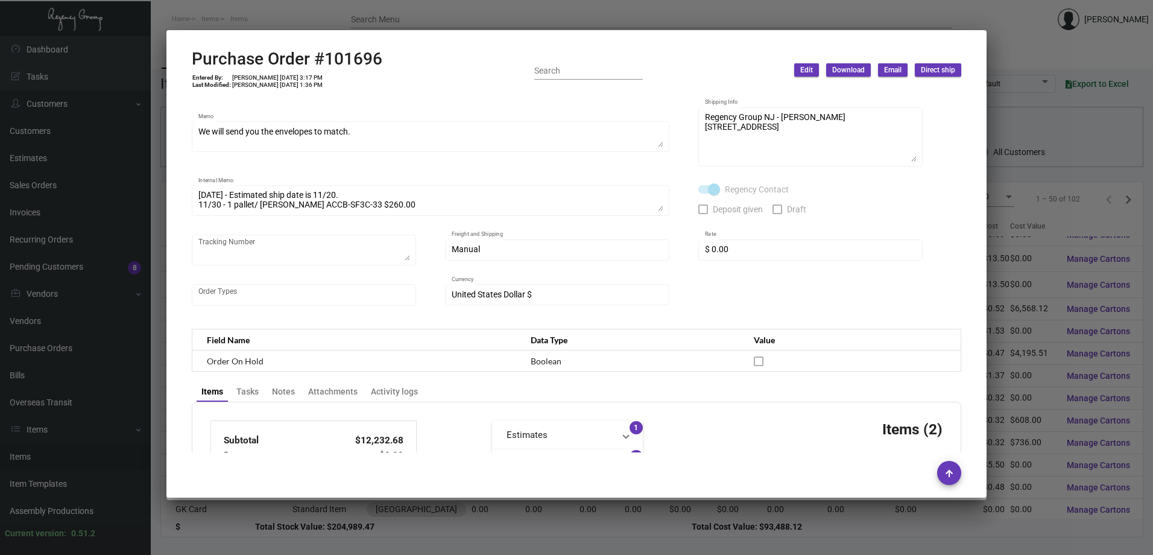
scroll to position [0, 0]
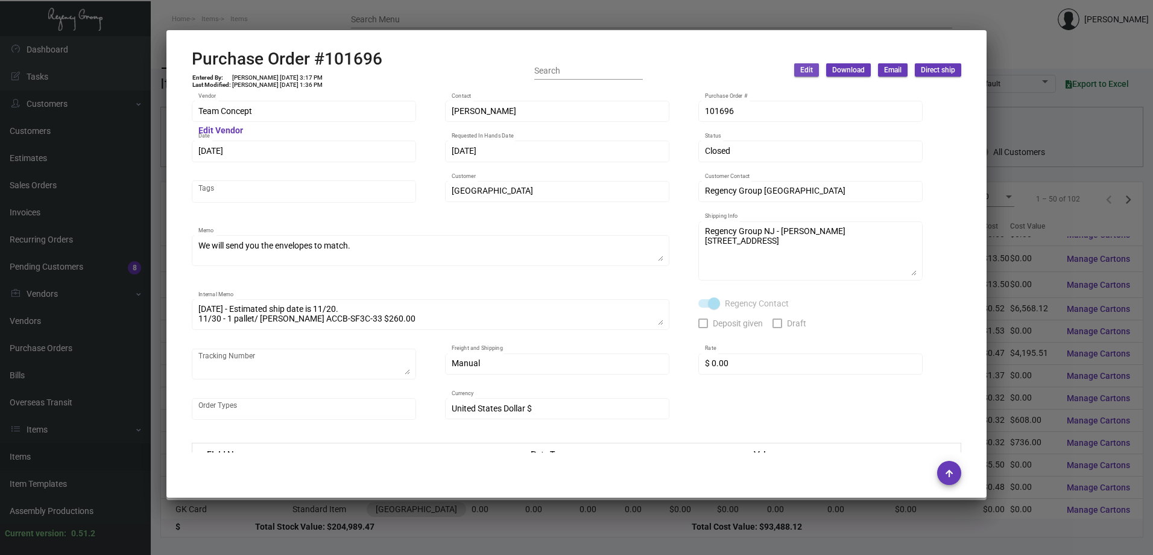
click at [805, 68] on span "Edit" at bounding box center [806, 70] width 13 height 10
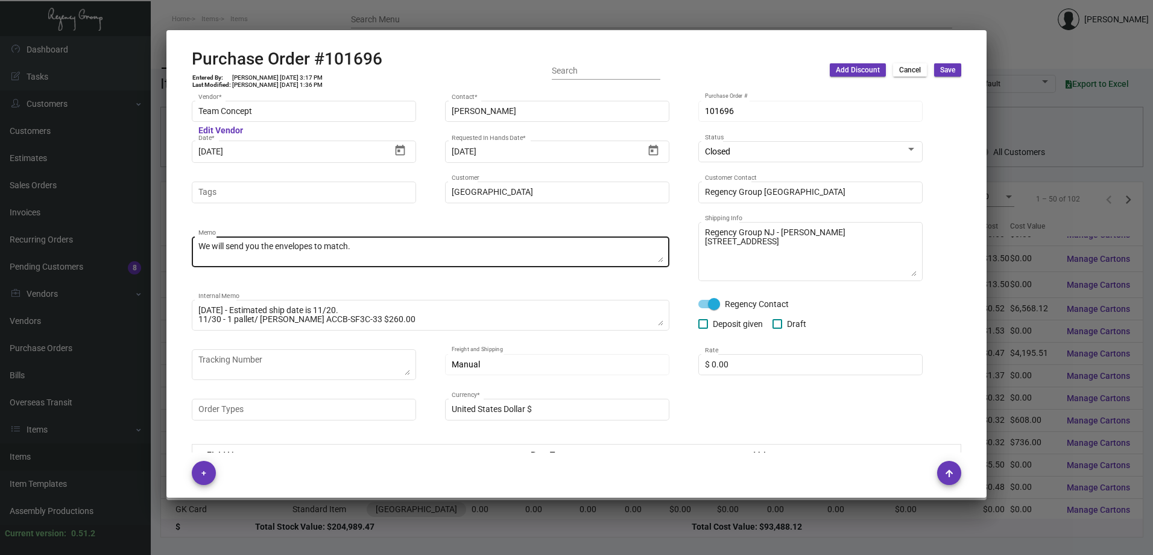
click at [363, 246] on textarea "We will send you the envelopes to match. ***ANY PRICE DISCREPANCY MUST BE CALLE…" at bounding box center [430, 252] width 465 height 22
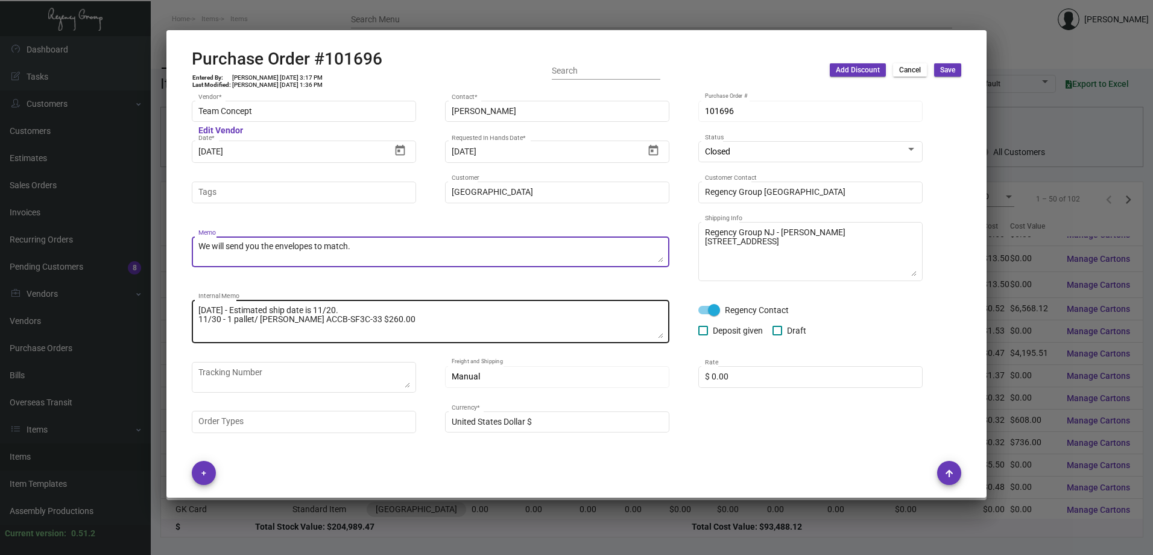
drag, startPoint x: 660, startPoint y: 319, endPoint x: 656, endPoint y: 342, distance: 23.2
click at [659, 338] on textarea "[DATE] - Estimated ship date is 11/20. 11/30 - 1 pallet/ [PERSON_NAME] ACCB-SF3…" at bounding box center [430, 321] width 465 height 34
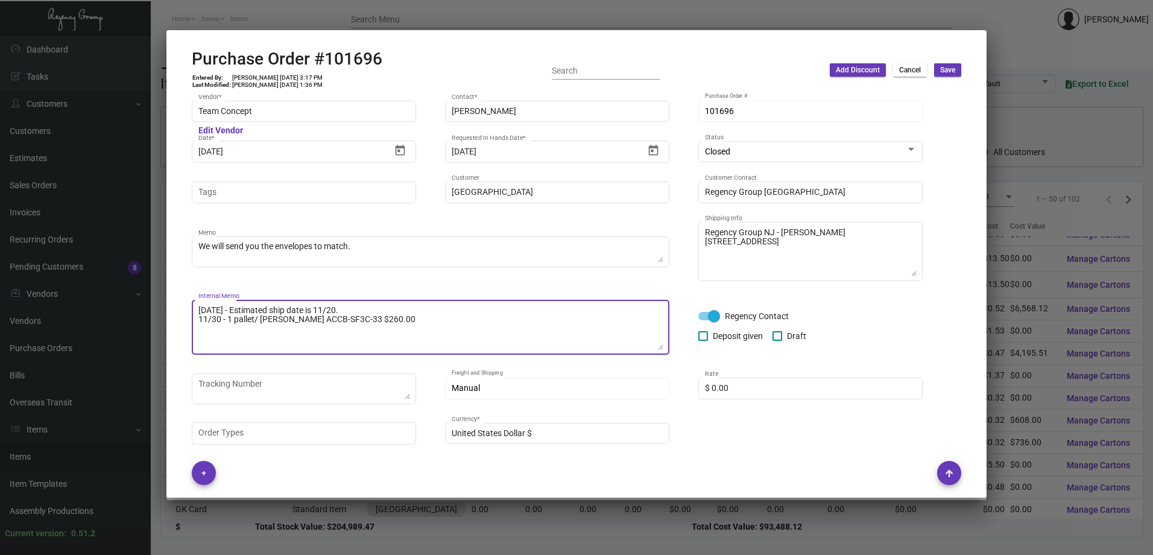
click at [226, 337] on textarea "[DATE] - Estimated ship date is 11/20. 11/30 - 1 pallet/ [PERSON_NAME] ACCB-SF3…" at bounding box center [430, 326] width 465 height 45
drag, startPoint x: 209, startPoint y: 330, endPoint x: 217, endPoint y: 330, distance: 8.5
click at [210, 330] on textarea "[DATE] - Estimated ship date is 11/20. 11/30 - 1 pallet/ [PERSON_NAME] ACCB-SF3…" at bounding box center [430, 326] width 465 height 45
click at [388, 323] on textarea "[DATE] - Estimated ship date is 11/20. 11/30 - 1 pallet/ [PERSON_NAME] ACCB-SF3…" at bounding box center [430, 326] width 465 height 45
click at [248, 328] on textarea "[DATE] - Estimated ship date is 11/20. 11/30 - 1 pallet/ [PERSON_NAME] ACCB-SF3…" at bounding box center [430, 326] width 465 height 45
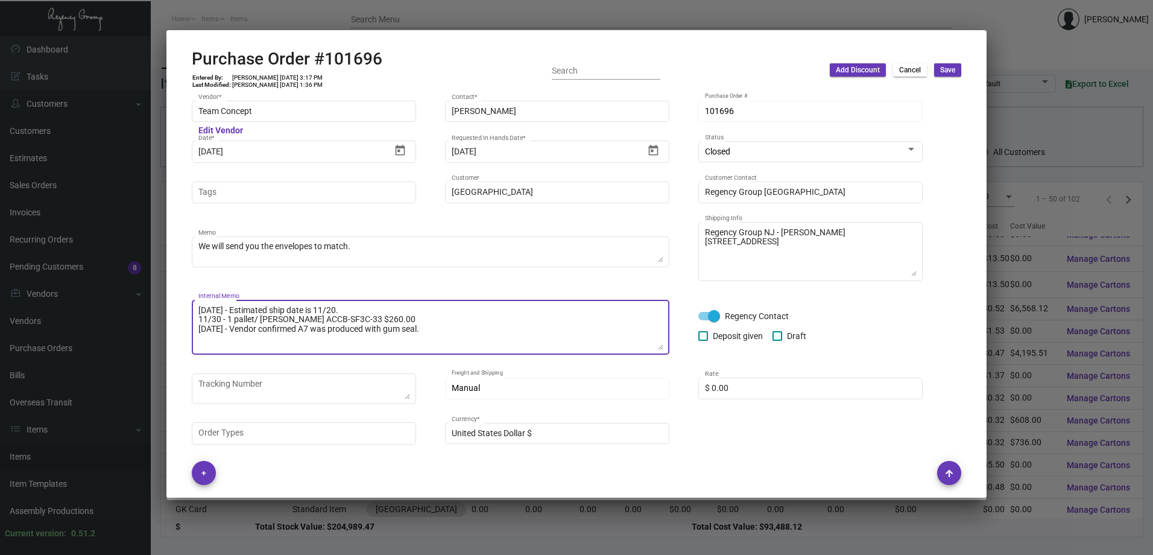
type textarea "[DATE] - Estimated ship date is 11/20. 11/30 - 1 pallet/ [PERSON_NAME] ACCB-SF3…"
click at [951, 74] on span "Save" at bounding box center [947, 70] width 15 height 10
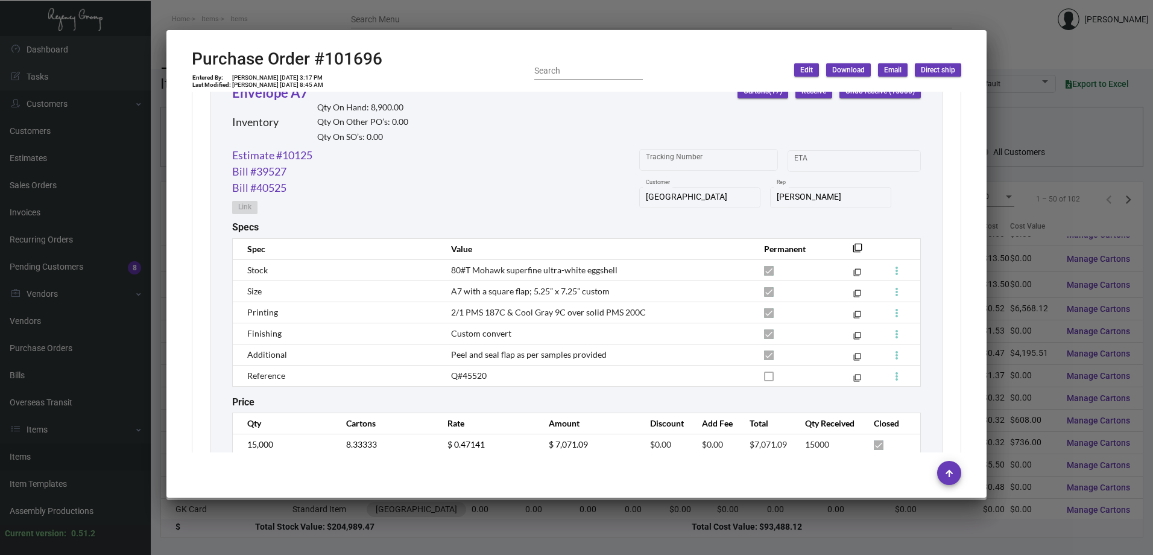
scroll to position [1085, 0]
